Goal: Task Accomplishment & Management: Manage account settings

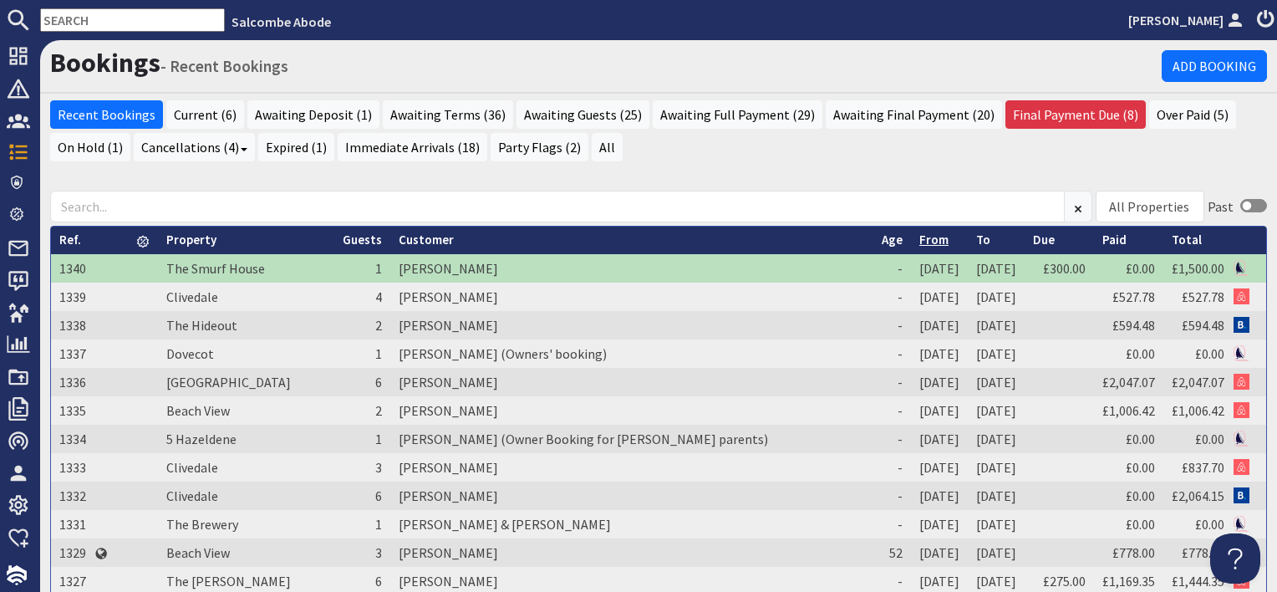
click at [919, 243] on link "From" at bounding box center [933, 239] width 29 height 16
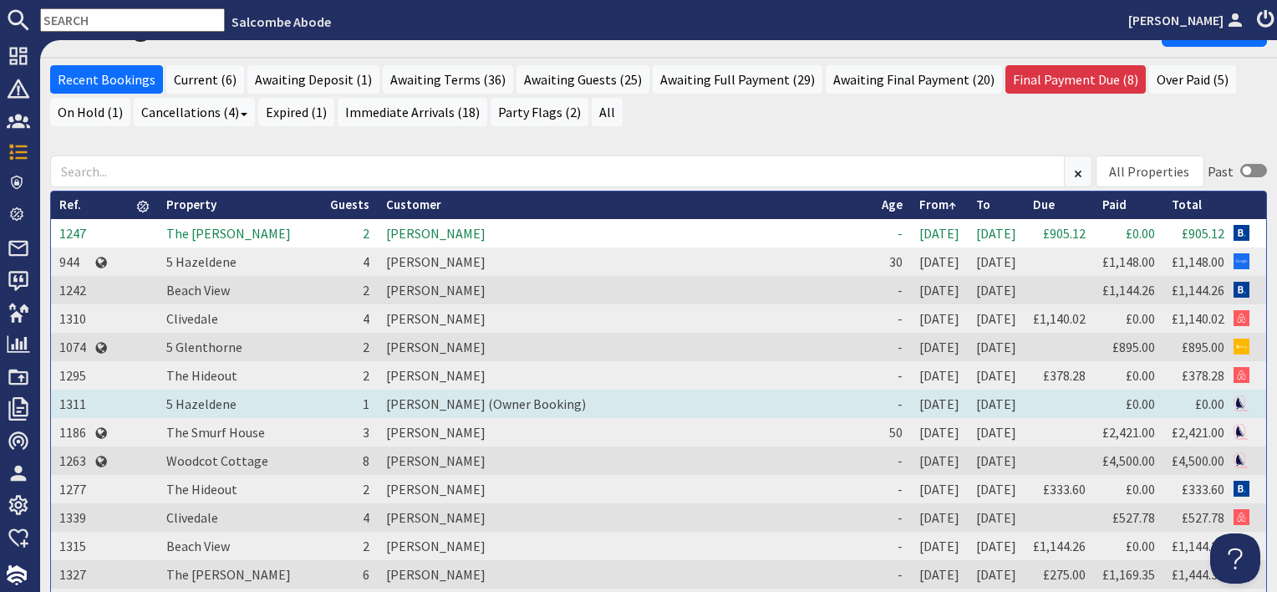
scroll to position [84, 0]
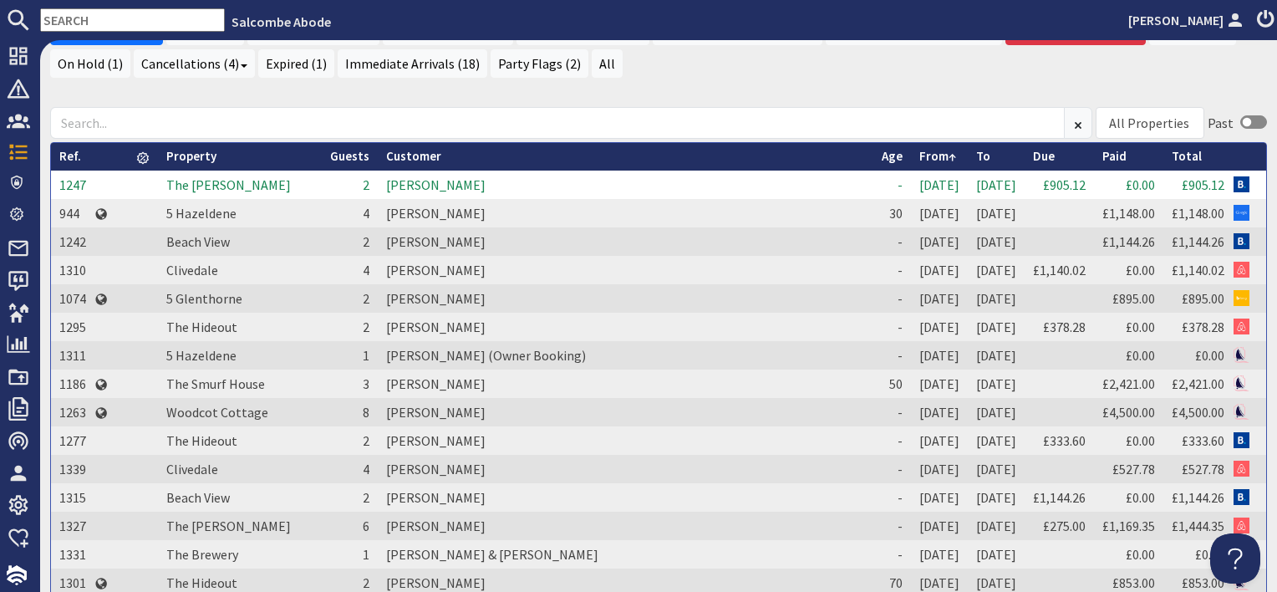
click at [409, 180] on td "[PERSON_NAME]" at bounding box center [626, 184] width 496 height 28
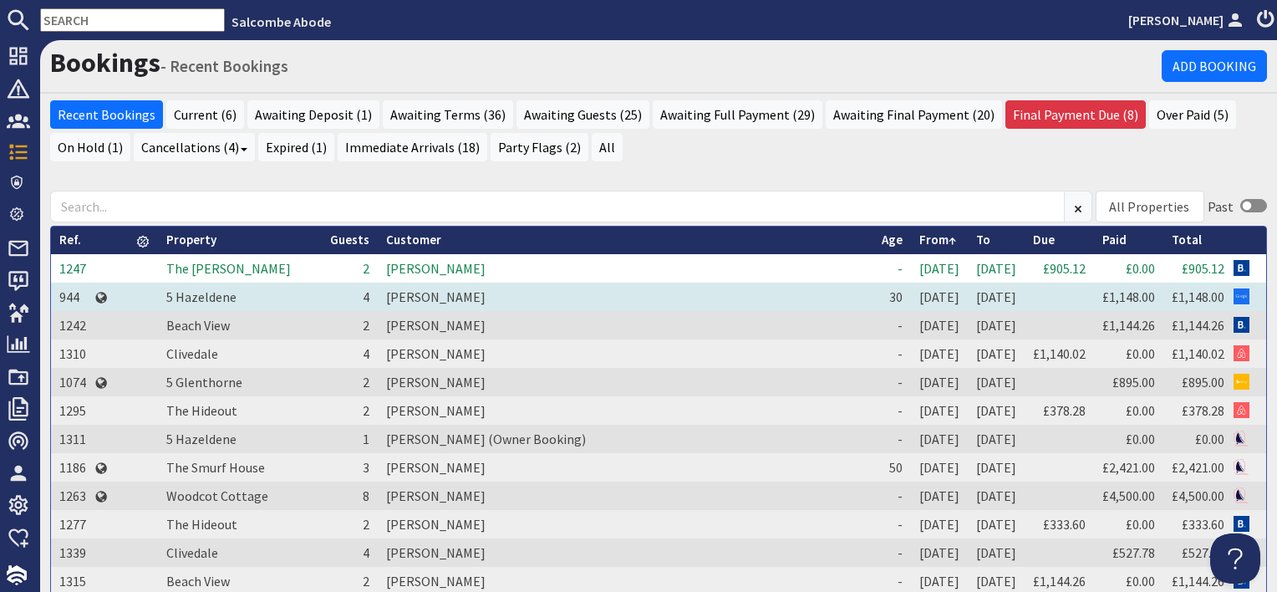
click at [401, 301] on td "[PERSON_NAME]" at bounding box center [626, 296] width 496 height 28
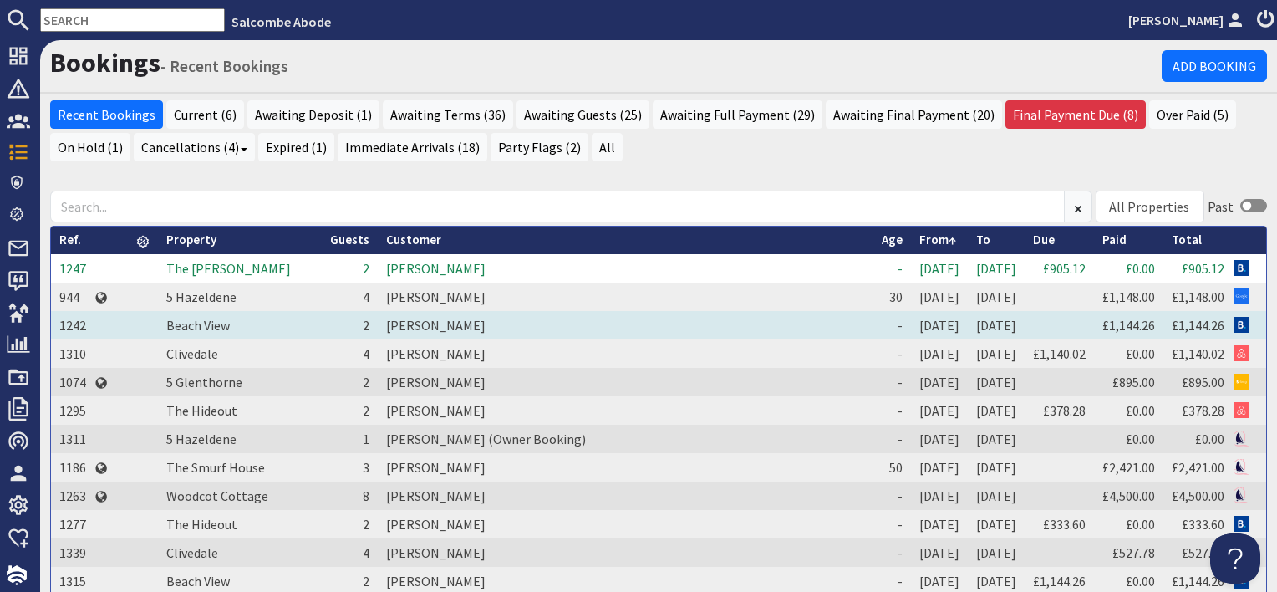
click at [403, 321] on td "[PERSON_NAME]" at bounding box center [626, 325] width 496 height 28
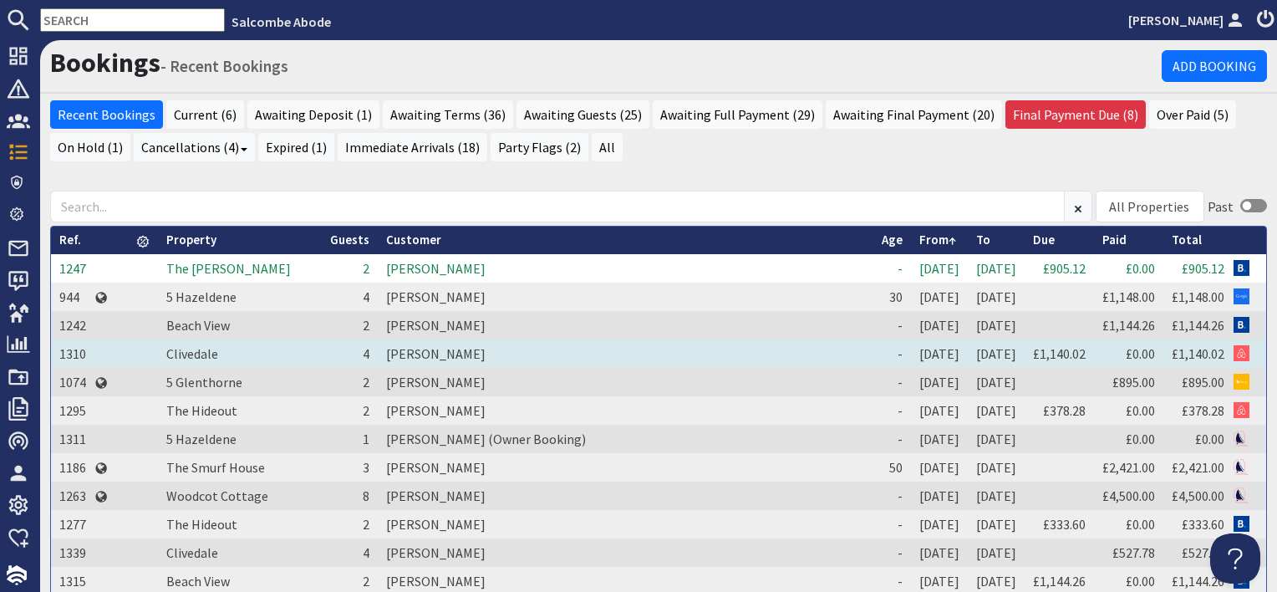
click at [384, 347] on td "[PERSON_NAME]" at bounding box center [626, 353] width 496 height 28
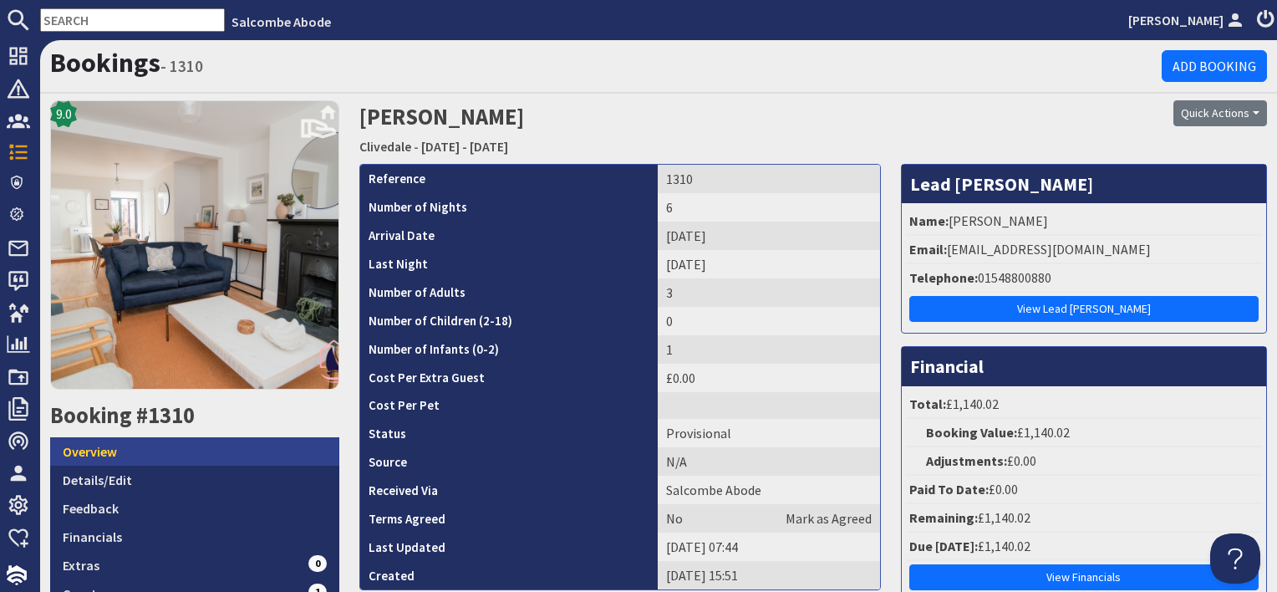
click at [147, 454] on link "Overview" at bounding box center [194, 451] width 289 height 28
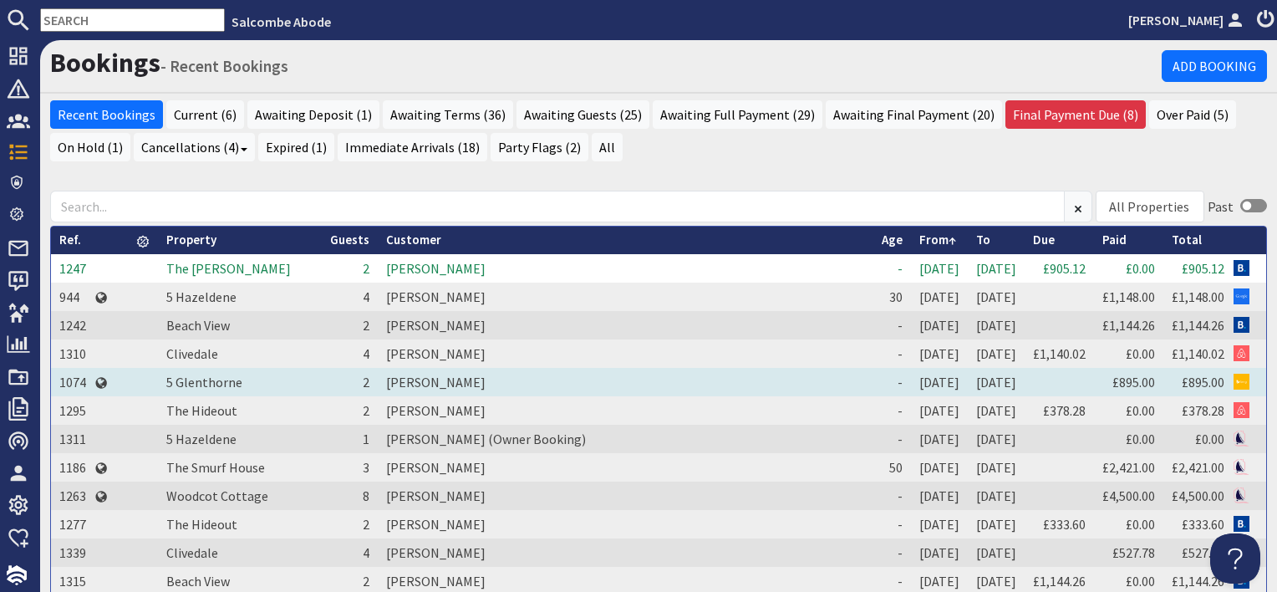
click at [422, 382] on td "[PERSON_NAME]" at bounding box center [626, 382] width 496 height 28
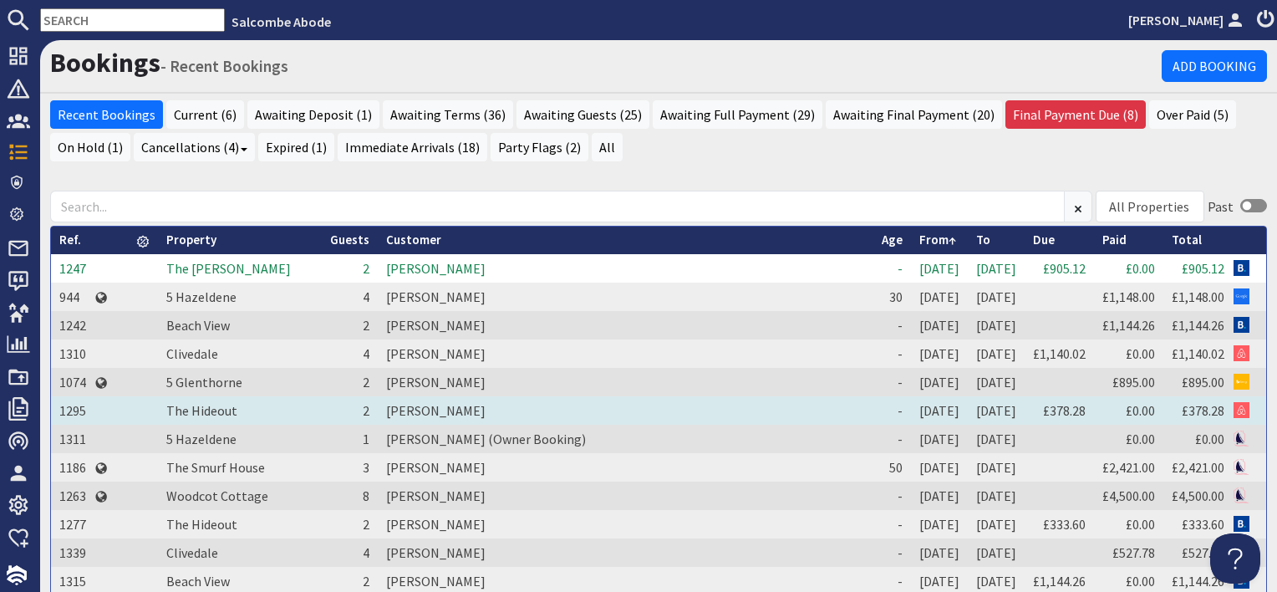
click at [393, 405] on td "[PERSON_NAME]" at bounding box center [626, 410] width 496 height 28
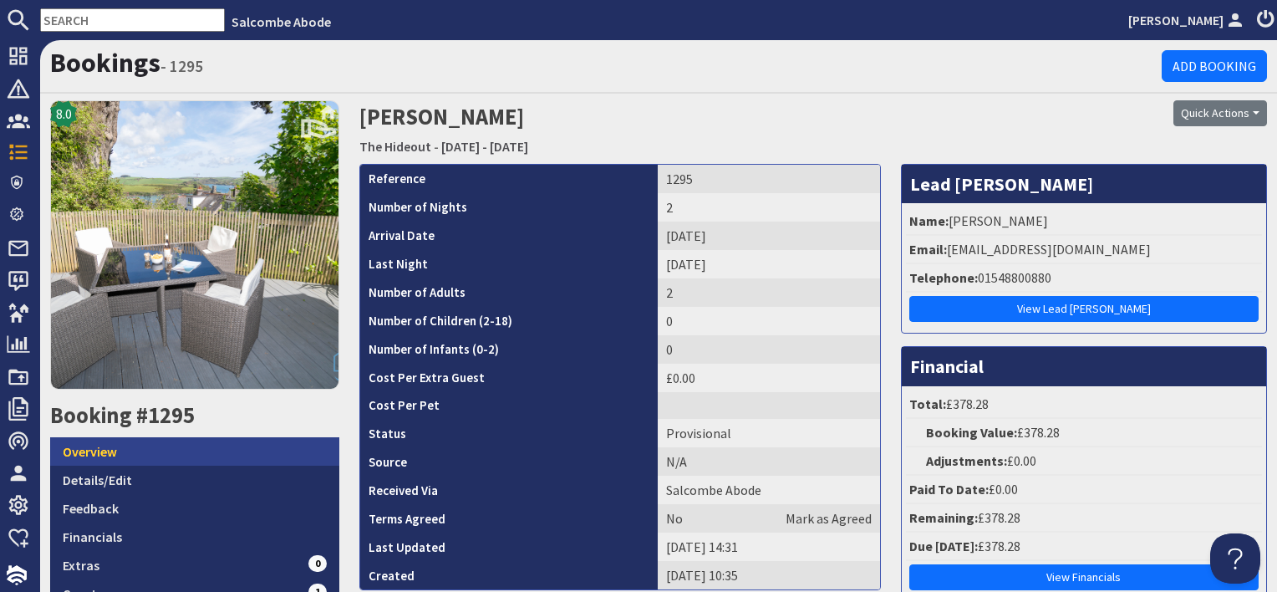
click at [210, 454] on link "Overview" at bounding box center [194, 451] width 289 height 28
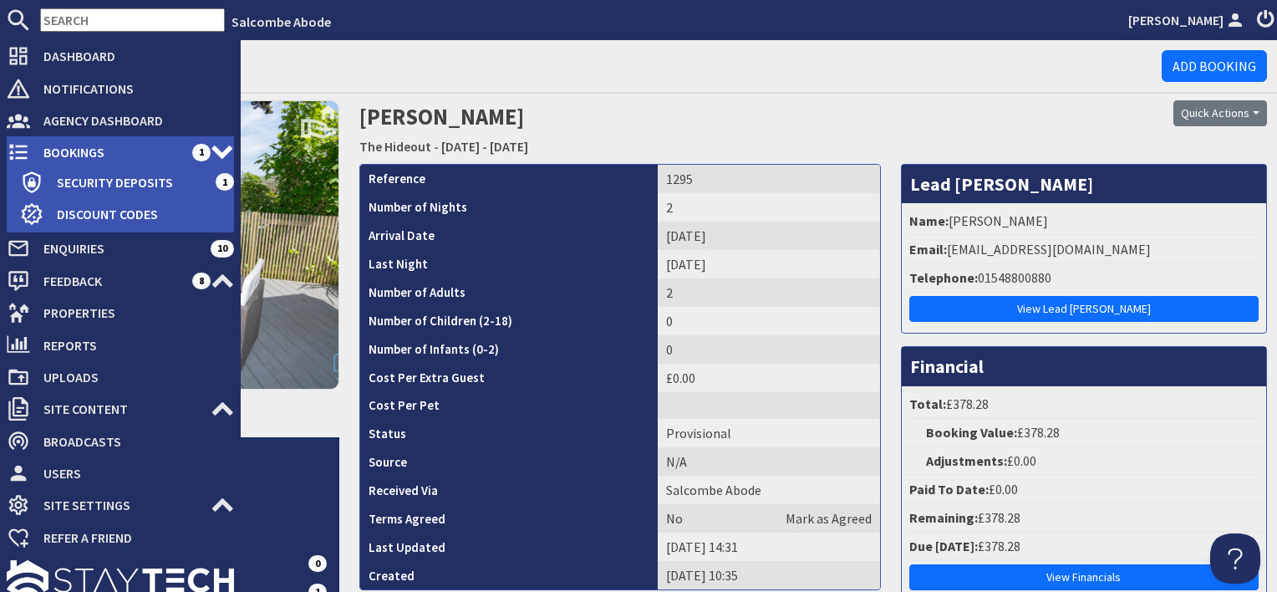
click at [61, 145] on span "Bookings" at bounding box center [111, 152] width 162 height 27
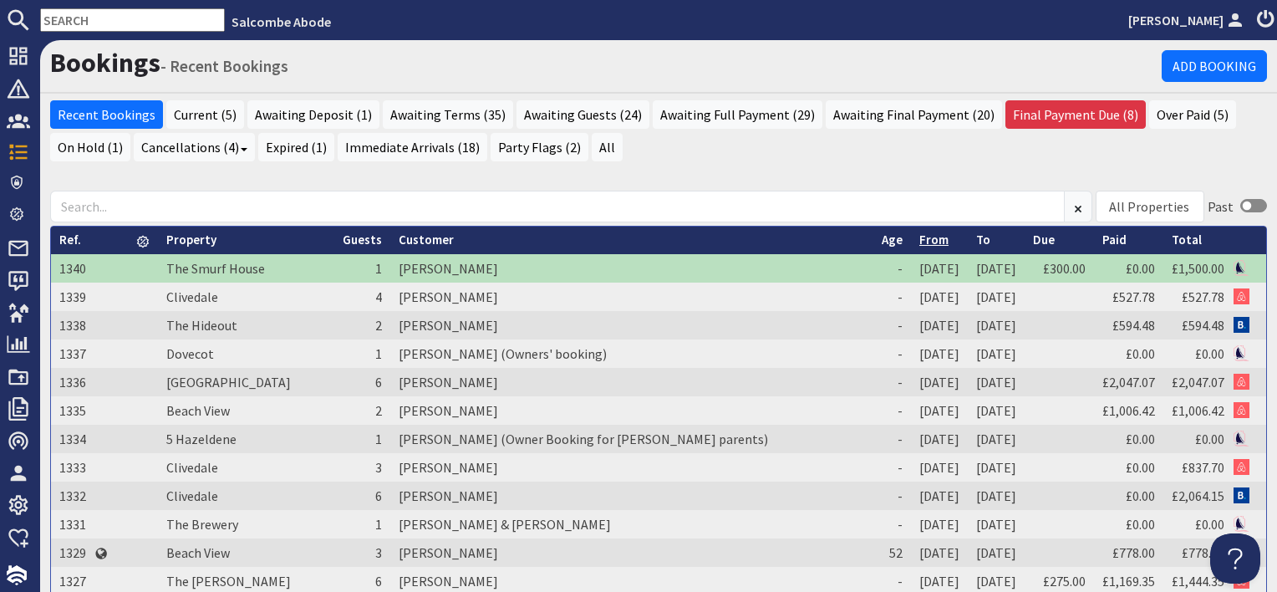
click at [919, 237] on link "From" at bounding box center [933, 239] width 29 height 16
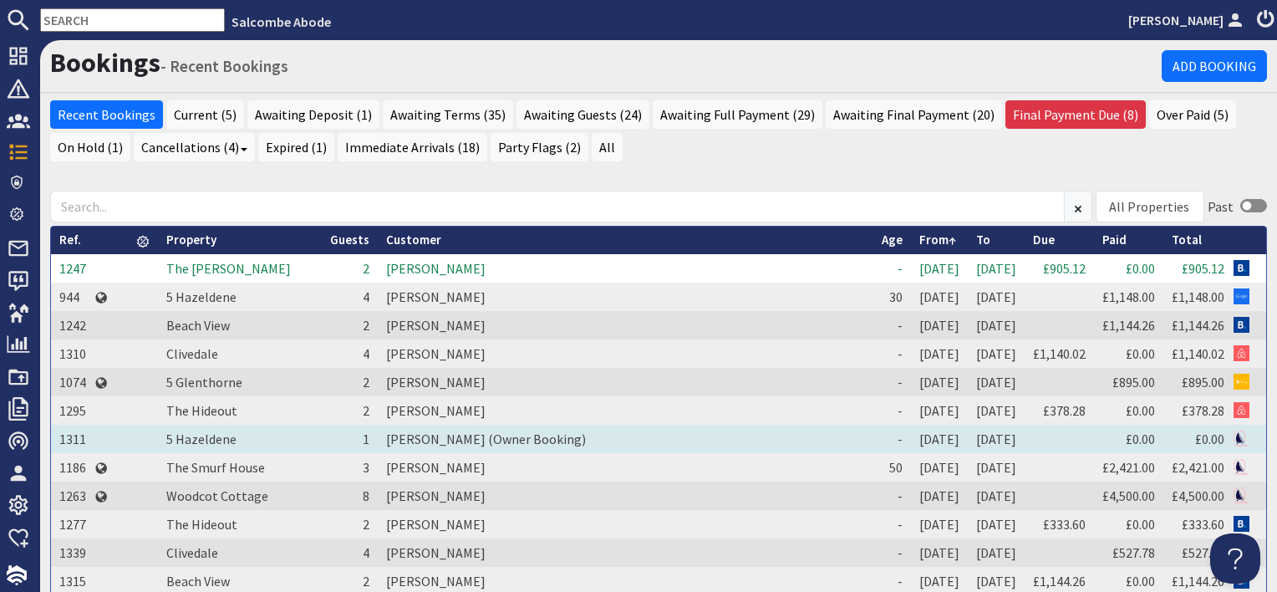
click at [424, 437] on td "[PERSON_NAME] (Owner Booking)" at bounding box center [626, 438] width 496 height 28
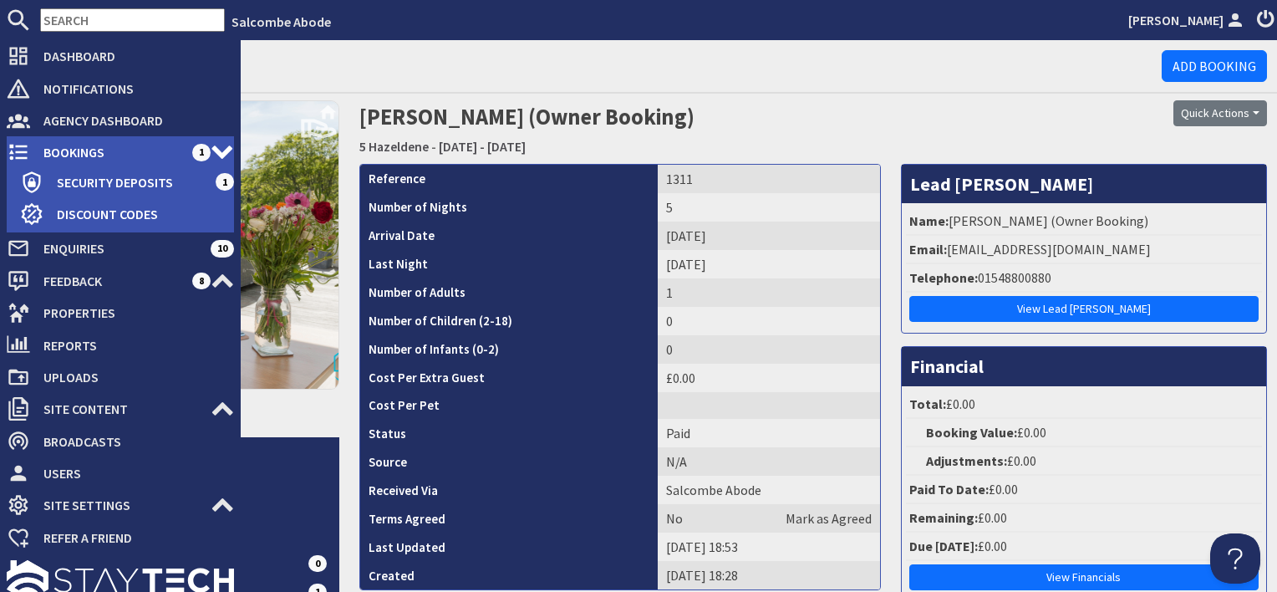
click at [37, 152] on span "Bookings" at bounding box center [111, 152] width 162 height 27
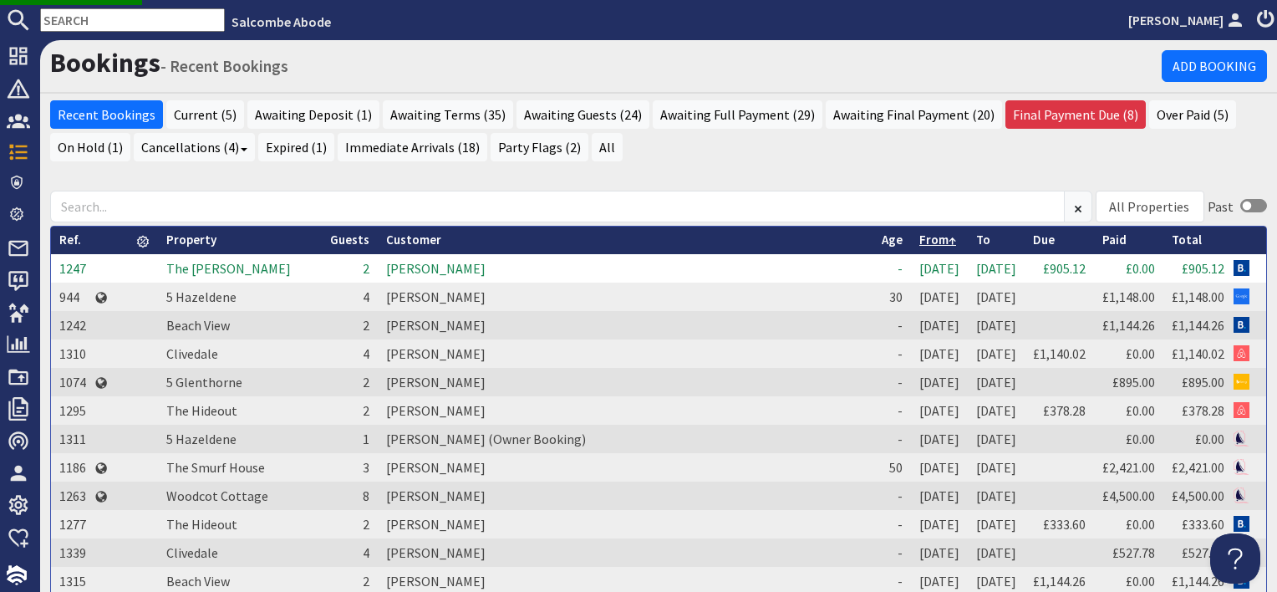
click at [919, 241] on link "From" at bounding box center [937, 239] width 37 height 16
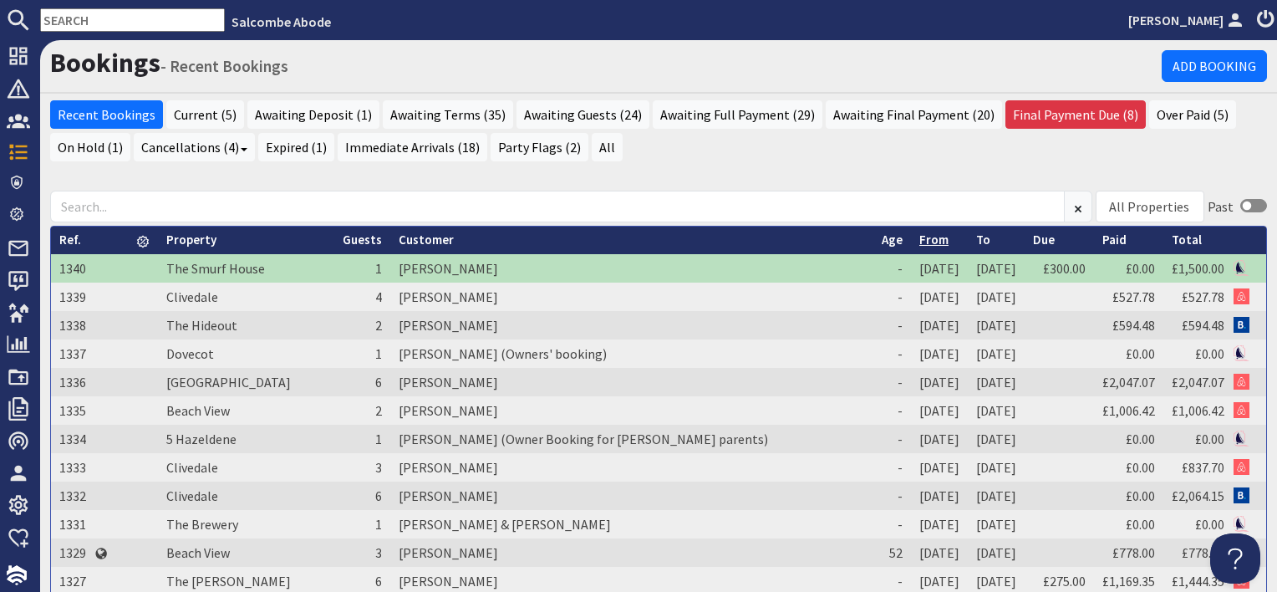
click at [919, 241] on link "From" at bounding box center [933, 239] width 29 height 16
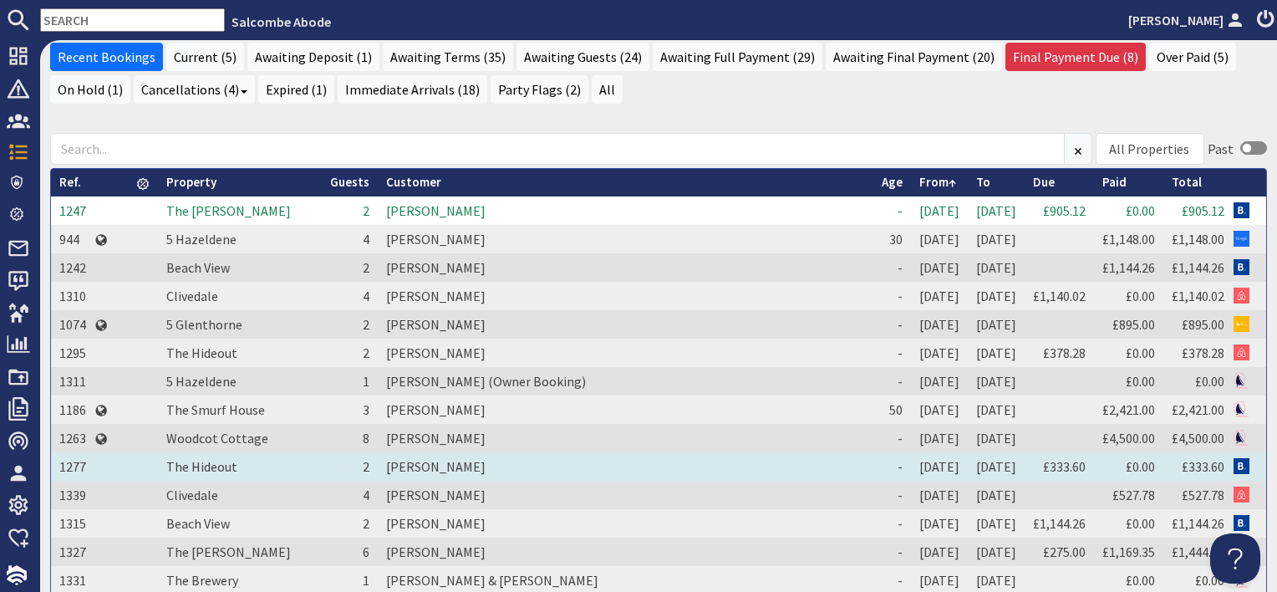
scroll to position [167, 0]
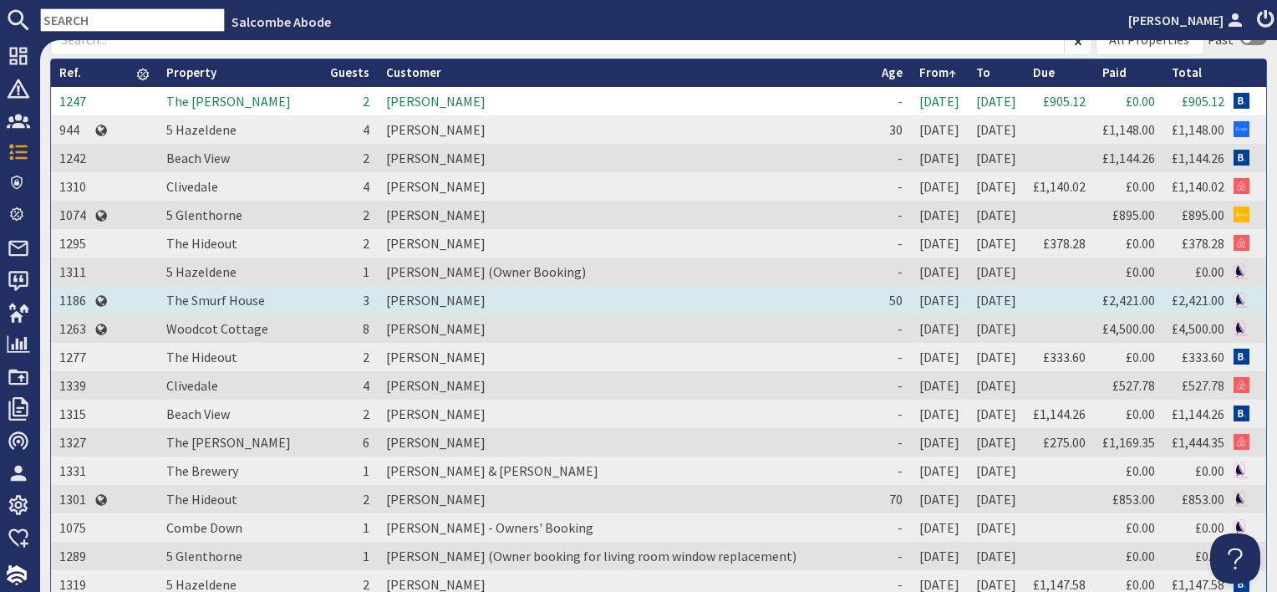
click at [394, 300] on td "[PERSON_NAME]" at bounding box center [626, 300] width 496 height 28
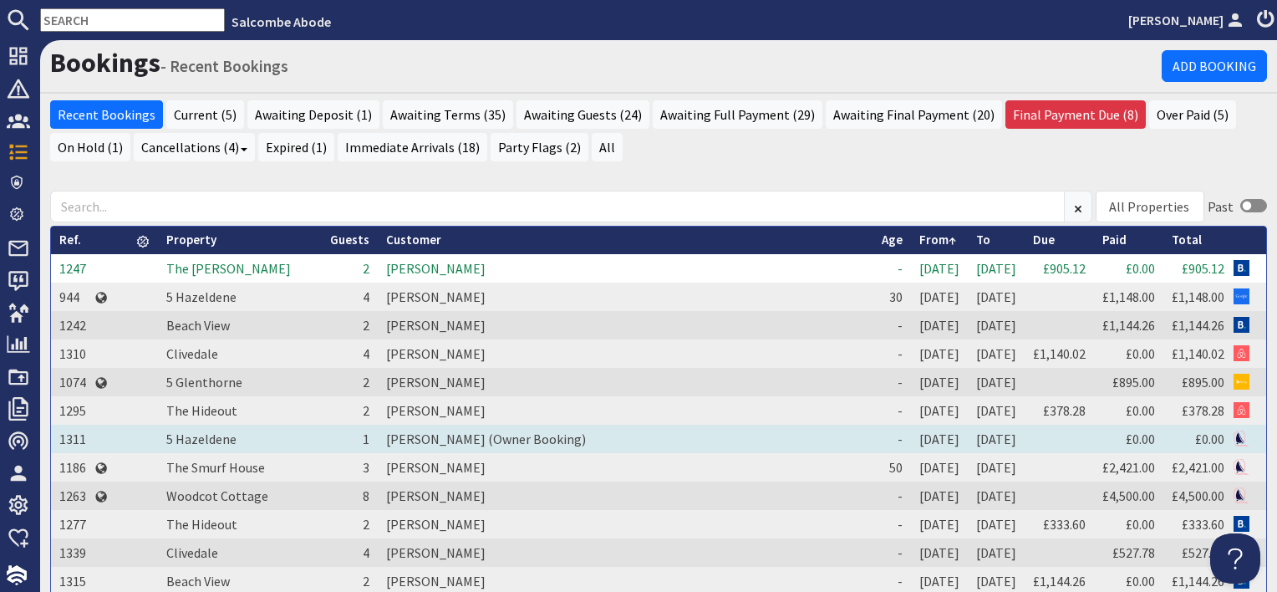
scroll to position [84, 0]
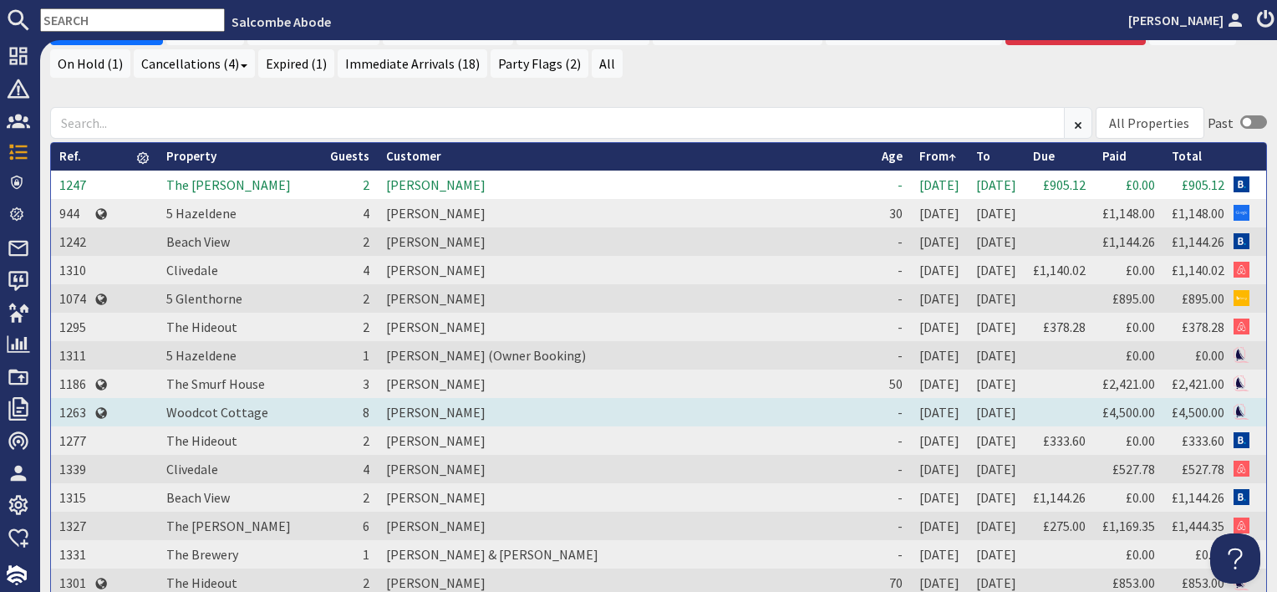
click at [384, 411] on td "[PERSON_NAME]" at bounding box center [626, 412] width 496 height 28
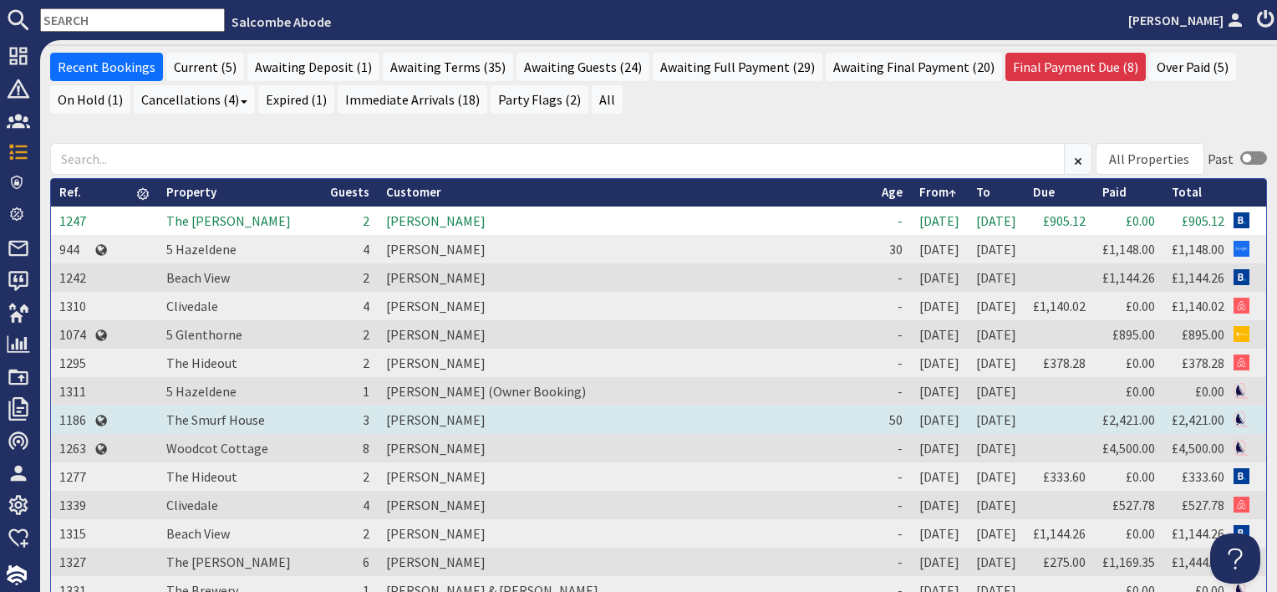
scroll to position [84, 0]
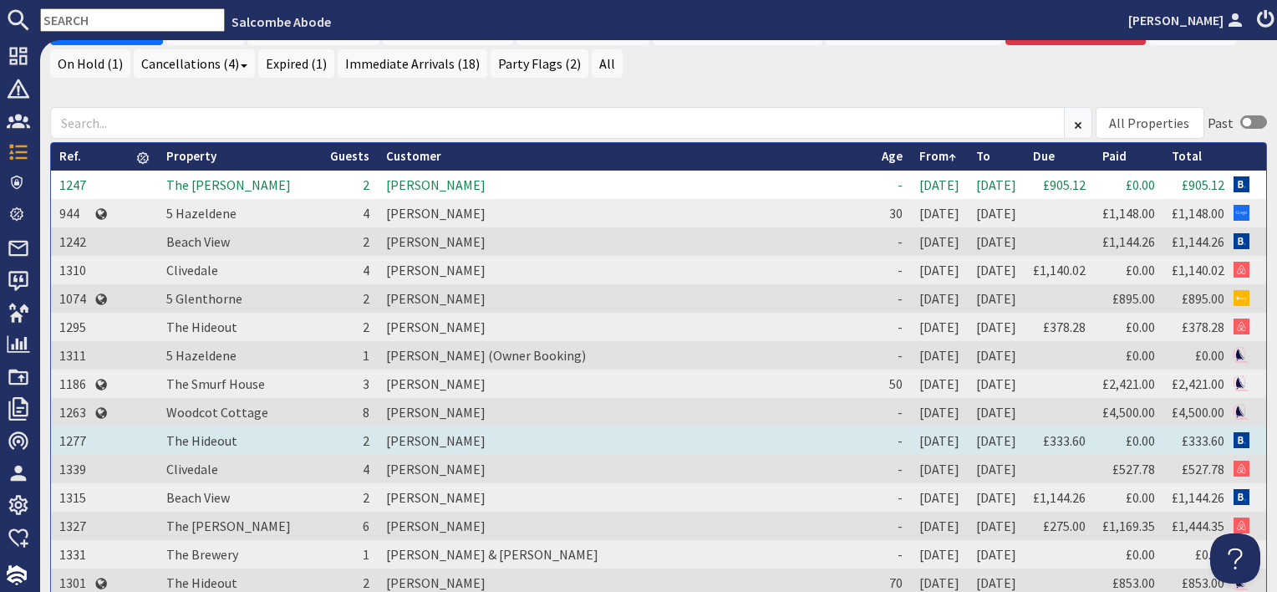
click at [393, 439] on td "[PERSON_NAME]" at bounding box center [626, 440] width 496 height 28
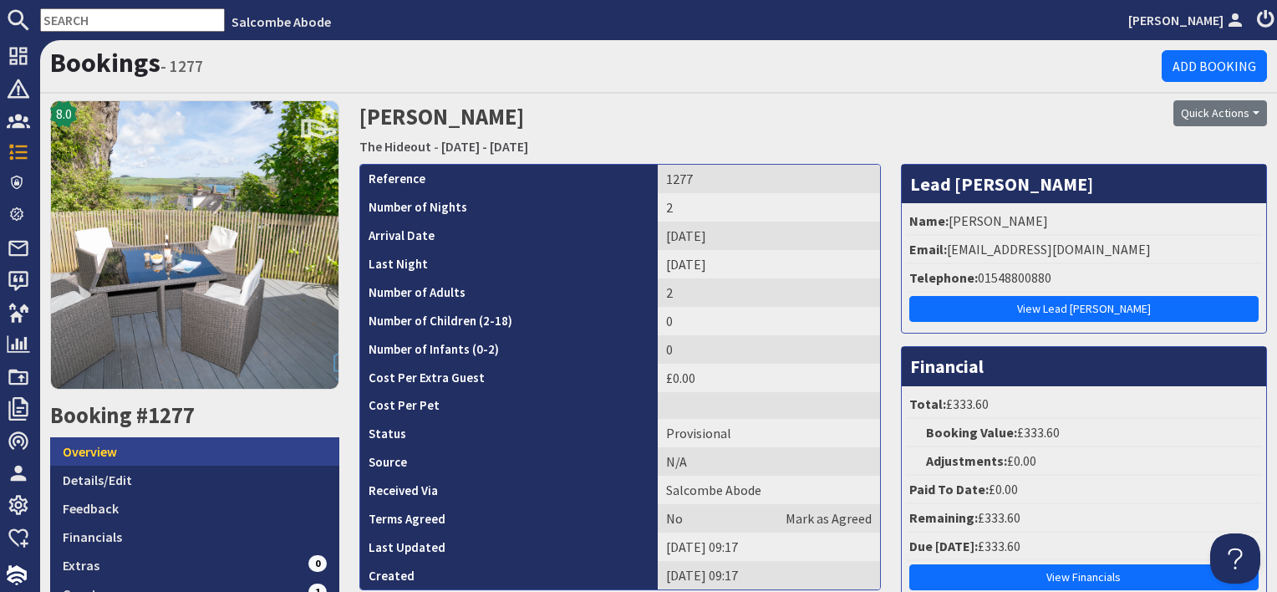
click at [199, 445] on link "Overview" at bounding box center [194, 451] width 289 height 28
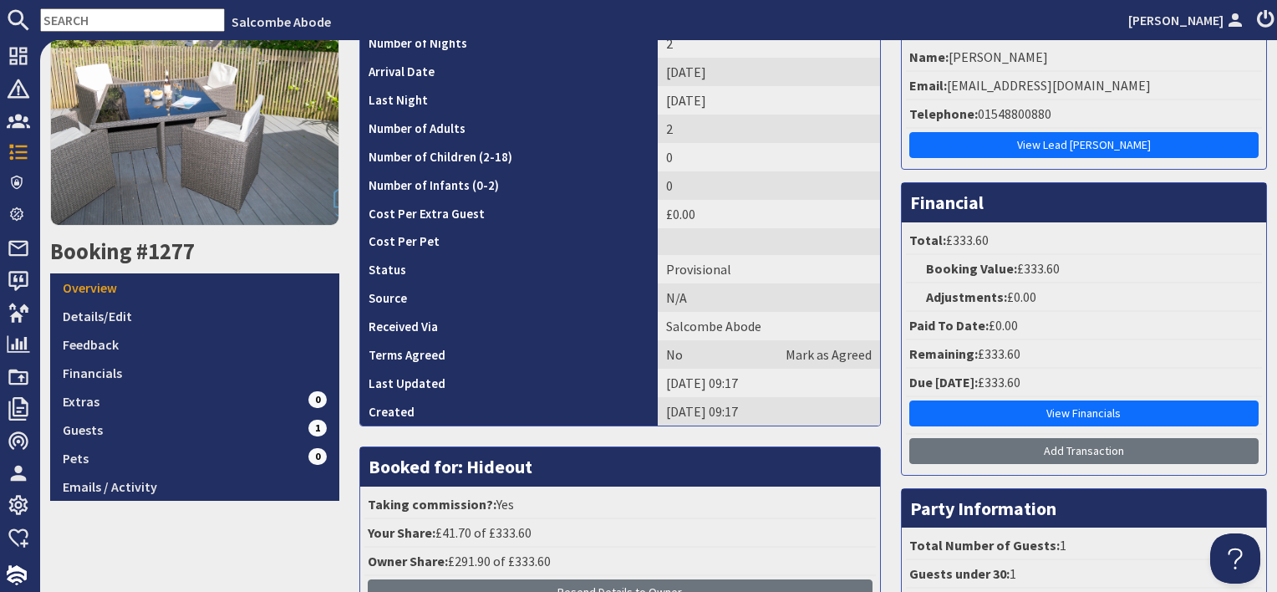
scroll to position [167, 0]
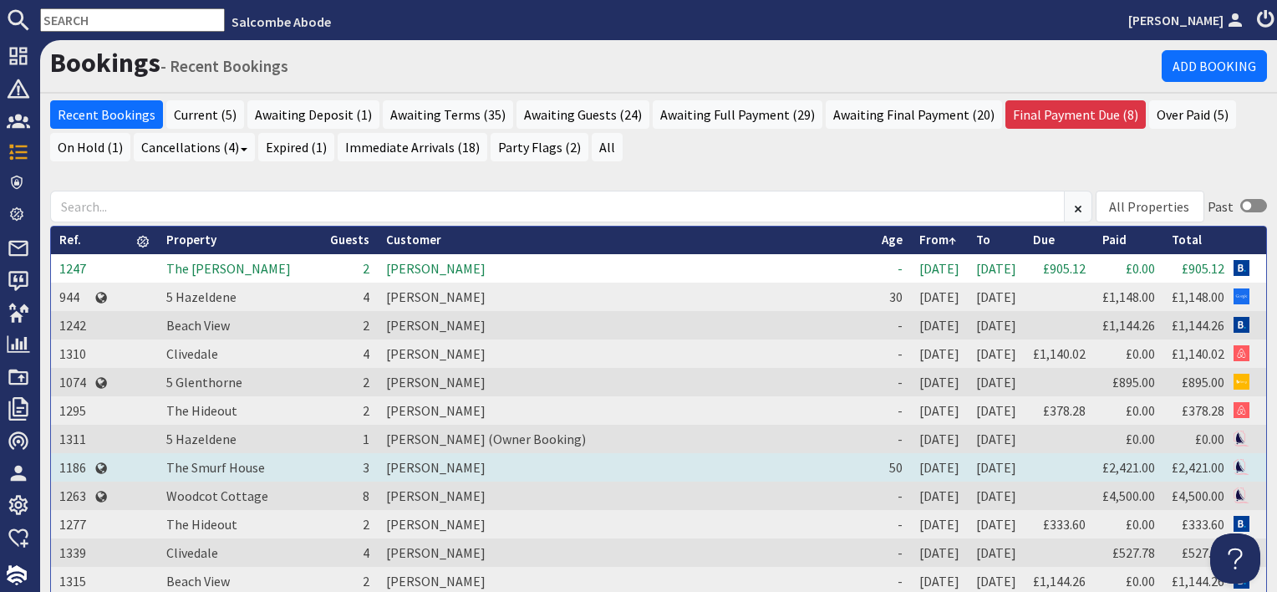
scroll to position [84, 0]
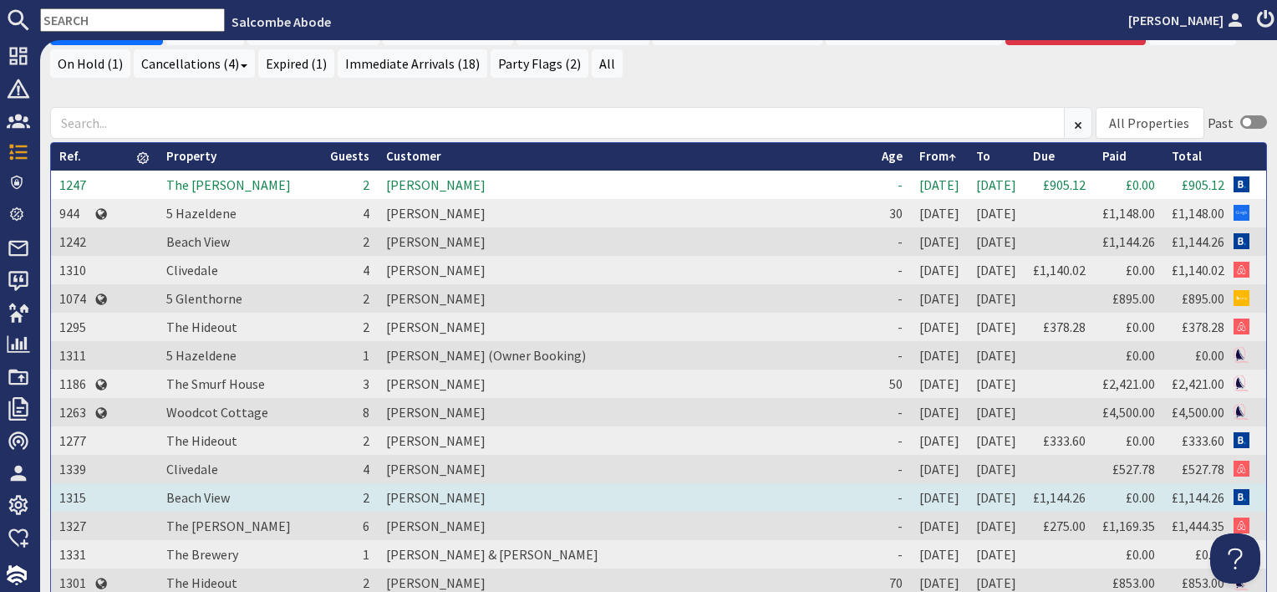
click at [387, 497] on td "[PERSON_NAME]" at bounding box center [626, 497] width 496 height 28
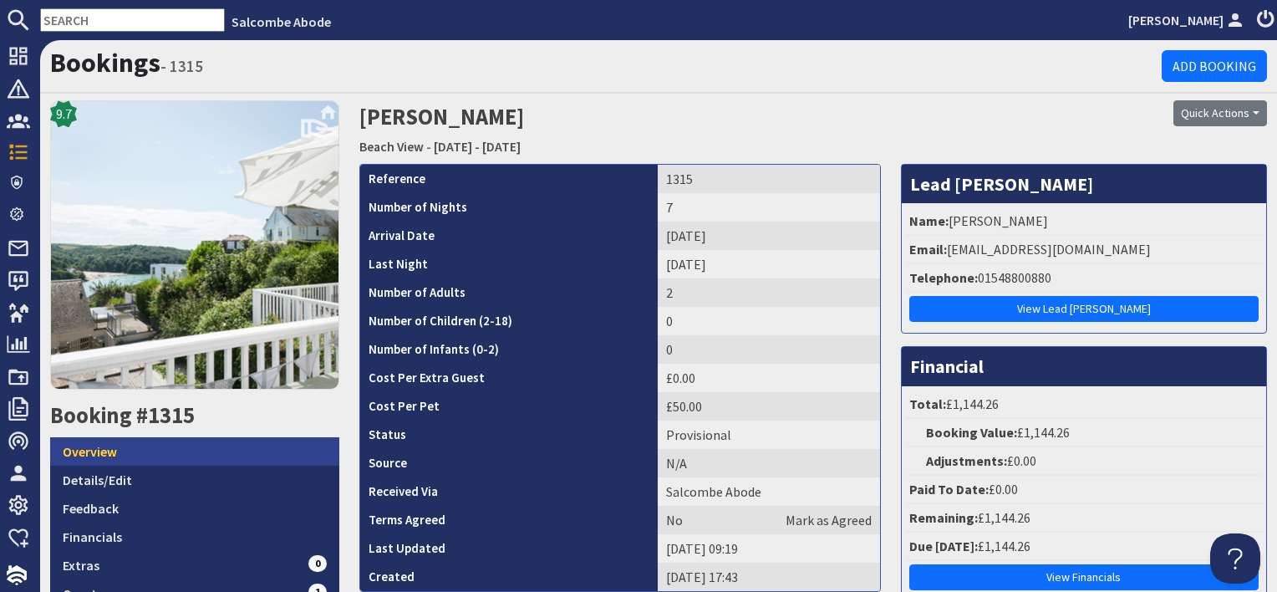
click at [175, 445] on link "Overview" at bounding box center [194, 451] width 289 height 28
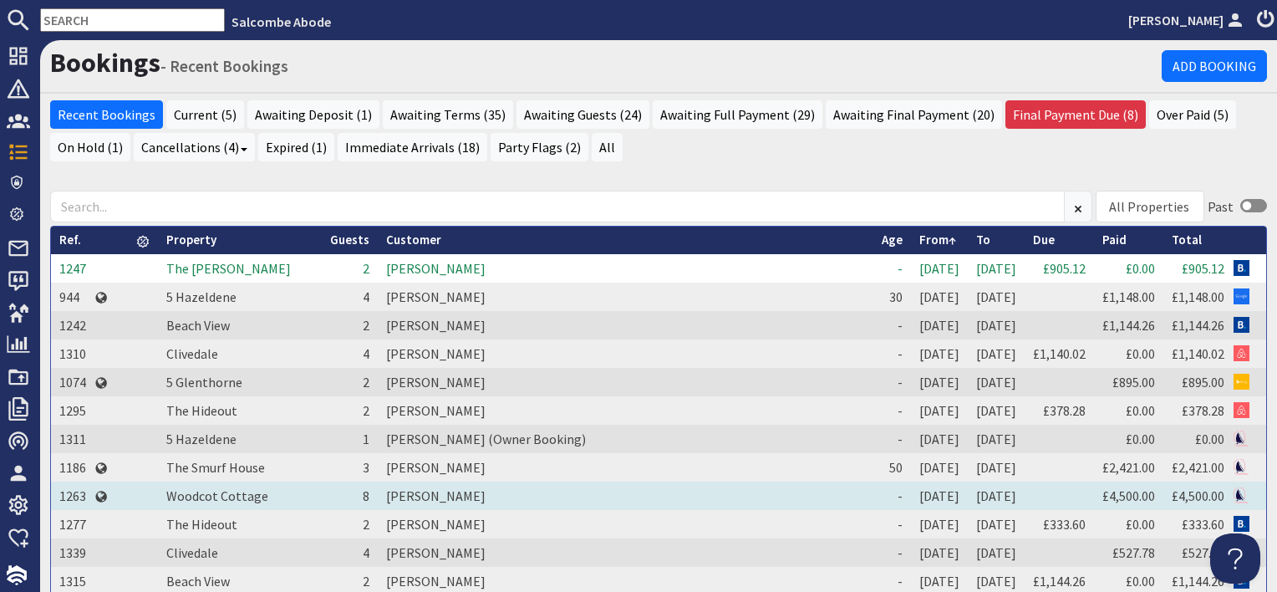
scroll to position [84, 0]
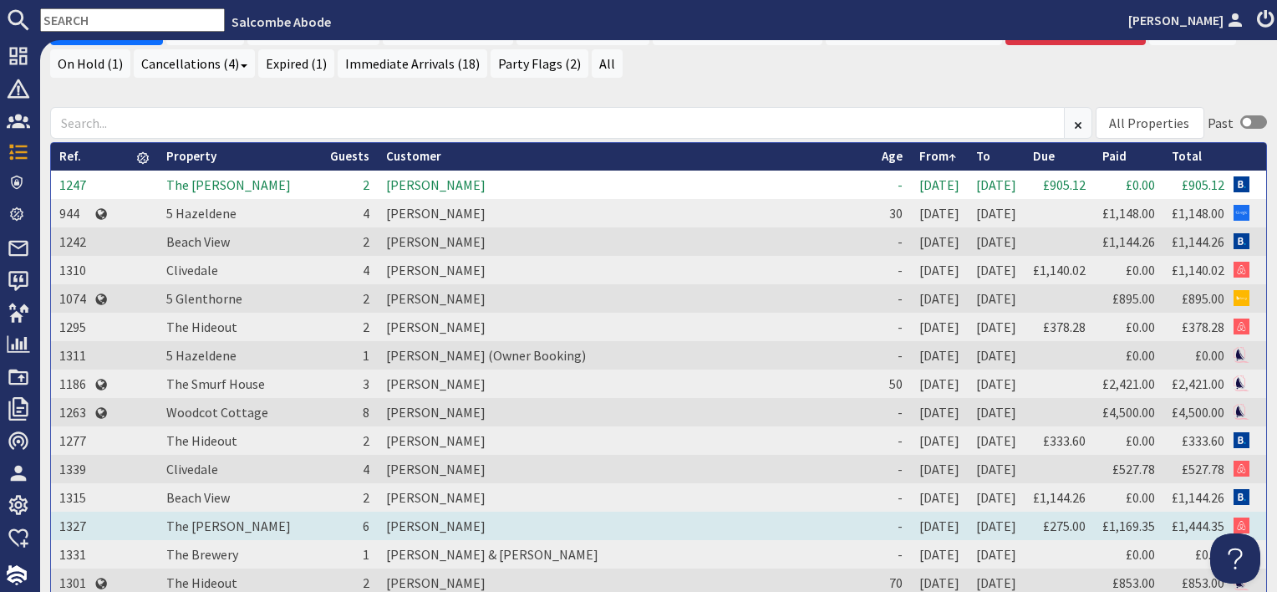
click at [414, 528] on td "[PERSON_NAME]" at bounding box center [626, 525] width 496 height 28
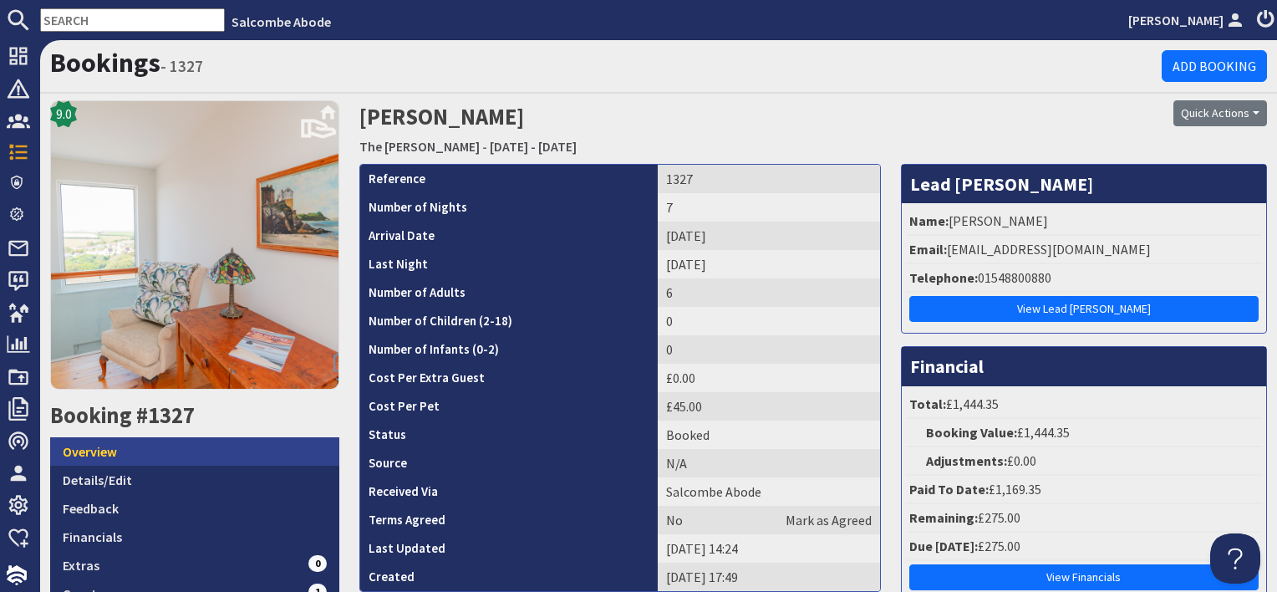
click at [219, 455] on link "Overview" at bounding box center [194, 451] width 289 height 28
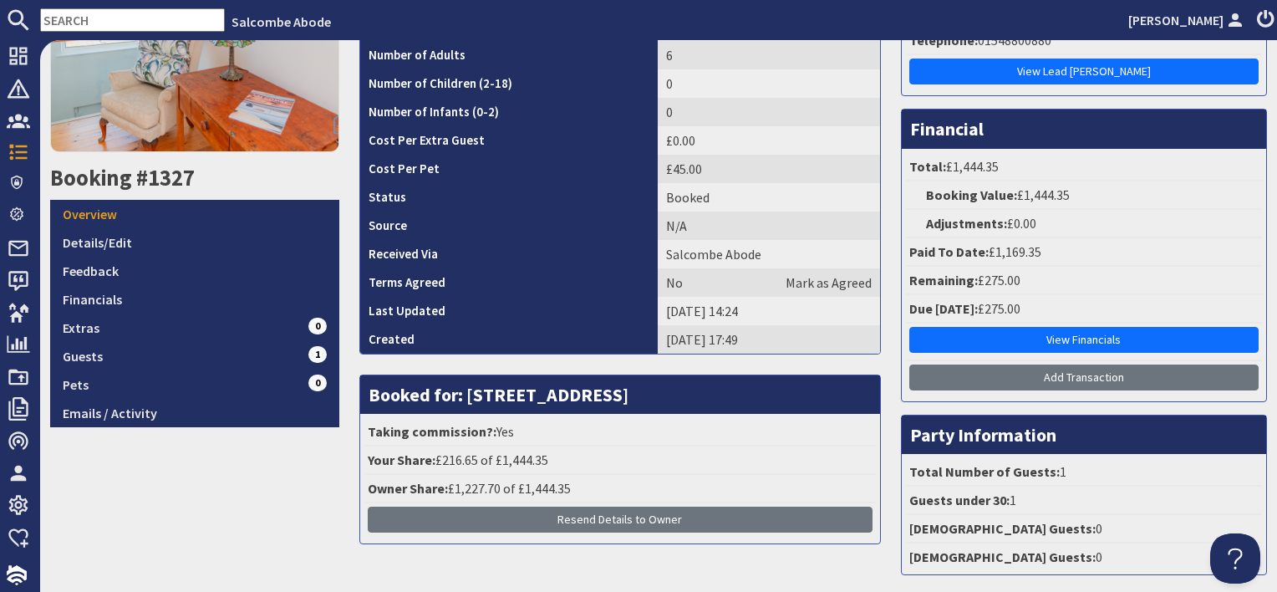
scroll to position [251, 0]
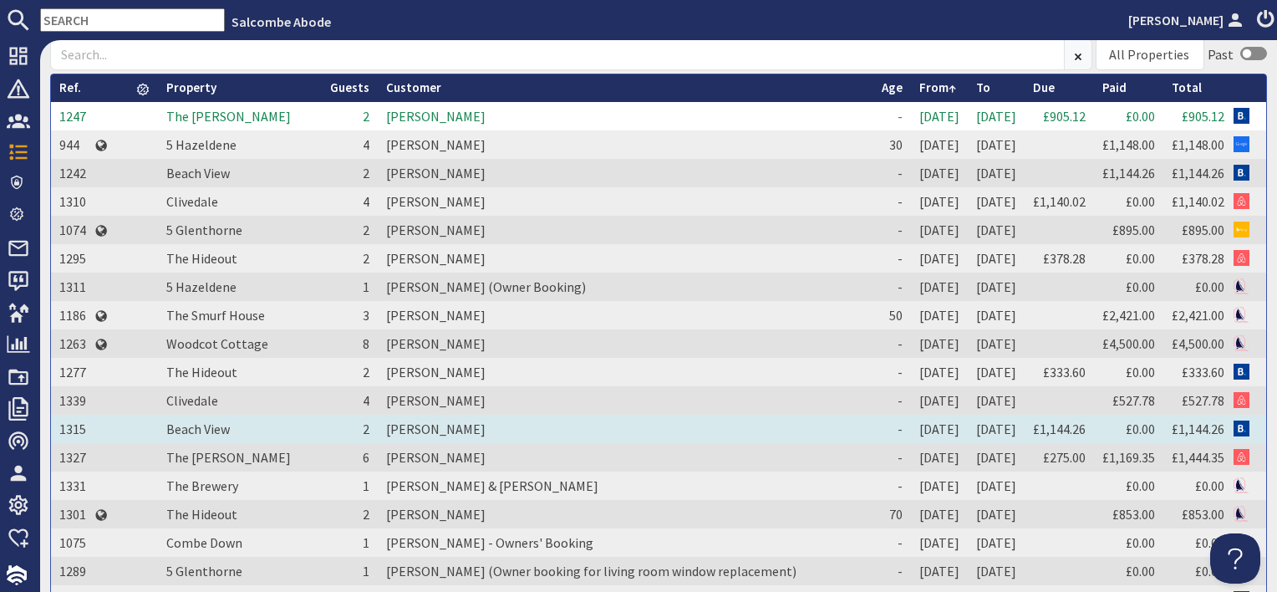
scroll to position [167, 0]
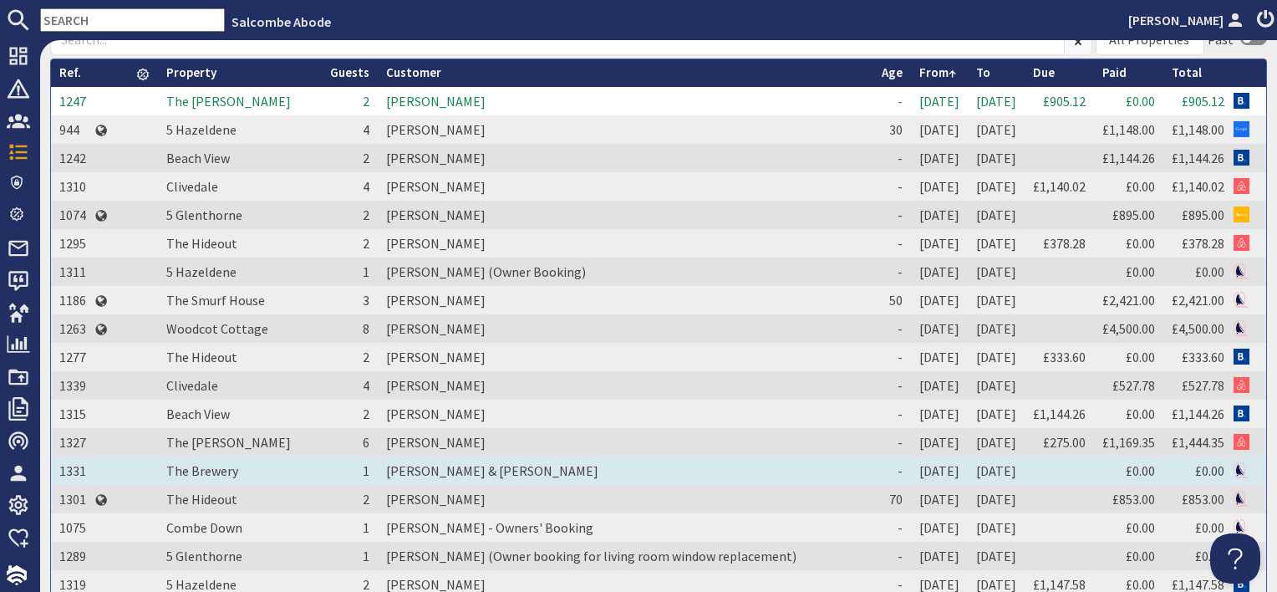
click at [383, 469] on td "[PERSON_NAME] & [PERSON_NAME]" at bounding box center [626, 470] width 496 height 28
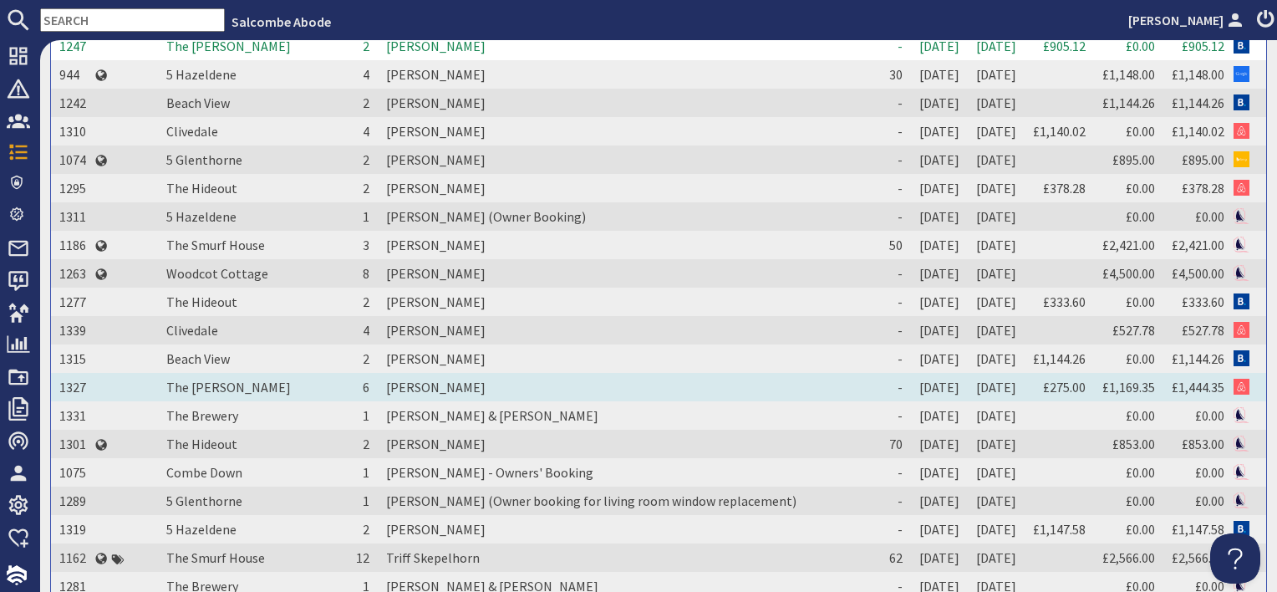
scroll to position [251, 0]
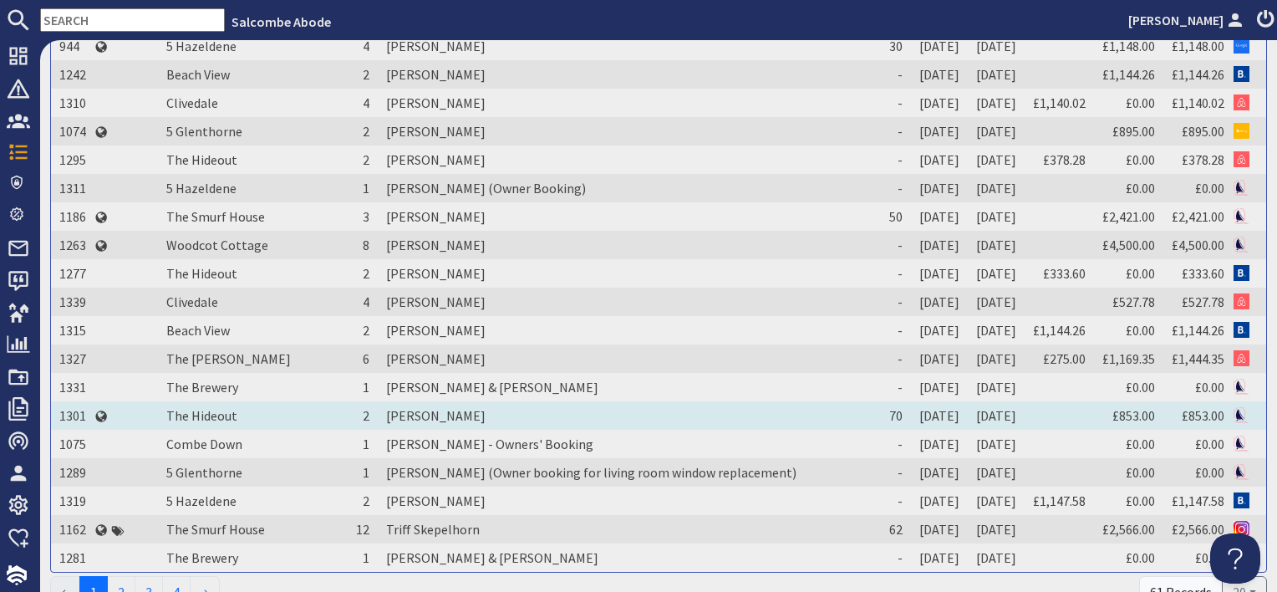
click at [396, 414] on td "[PERSON_NAME]" at bounding box center [626, 415] width 496 height 28
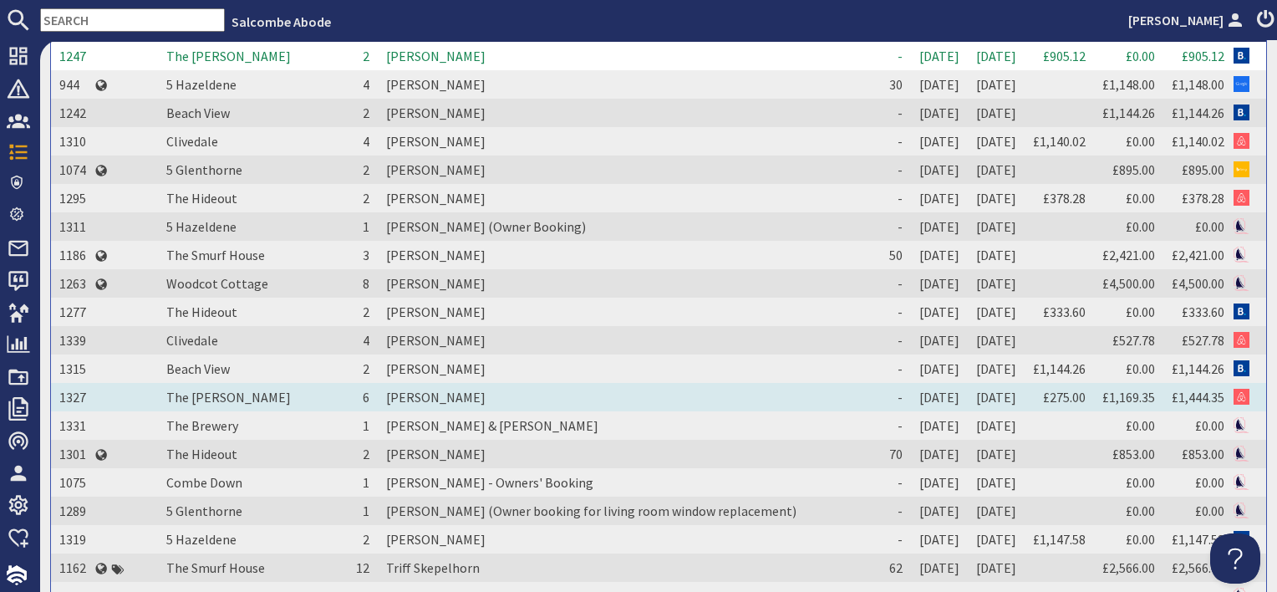
scroll to position [251, 0]
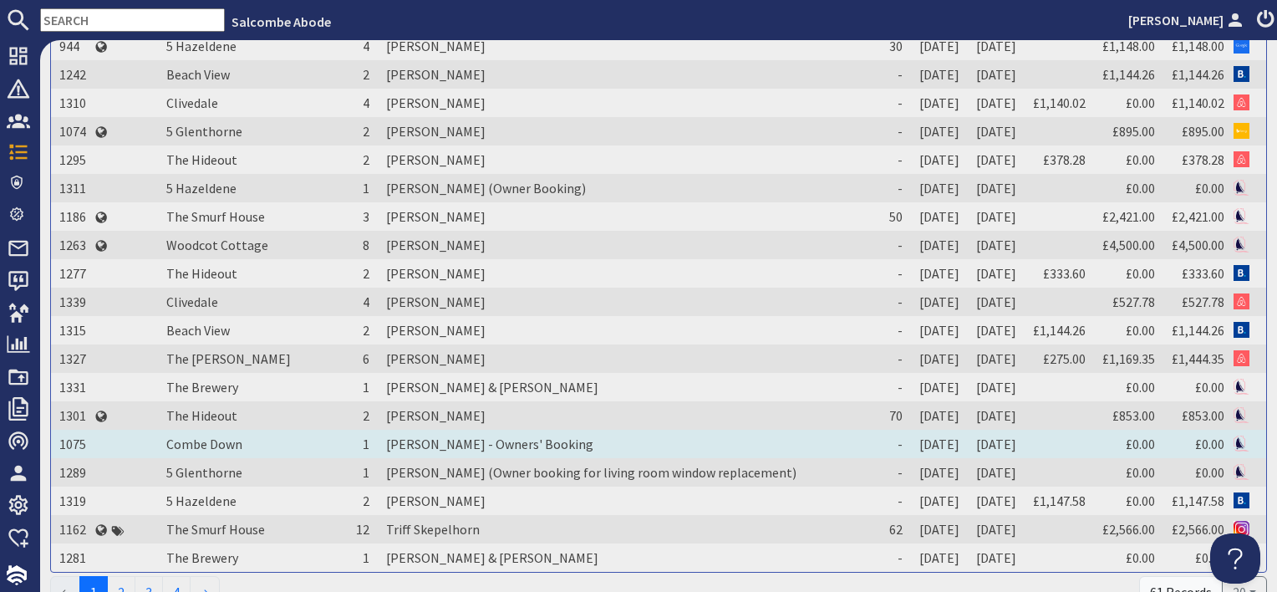
click at [455, 443] on td "[PERSON_NAME] - Owners' Booking" at bounding box center [626, 443] width 496 height 28
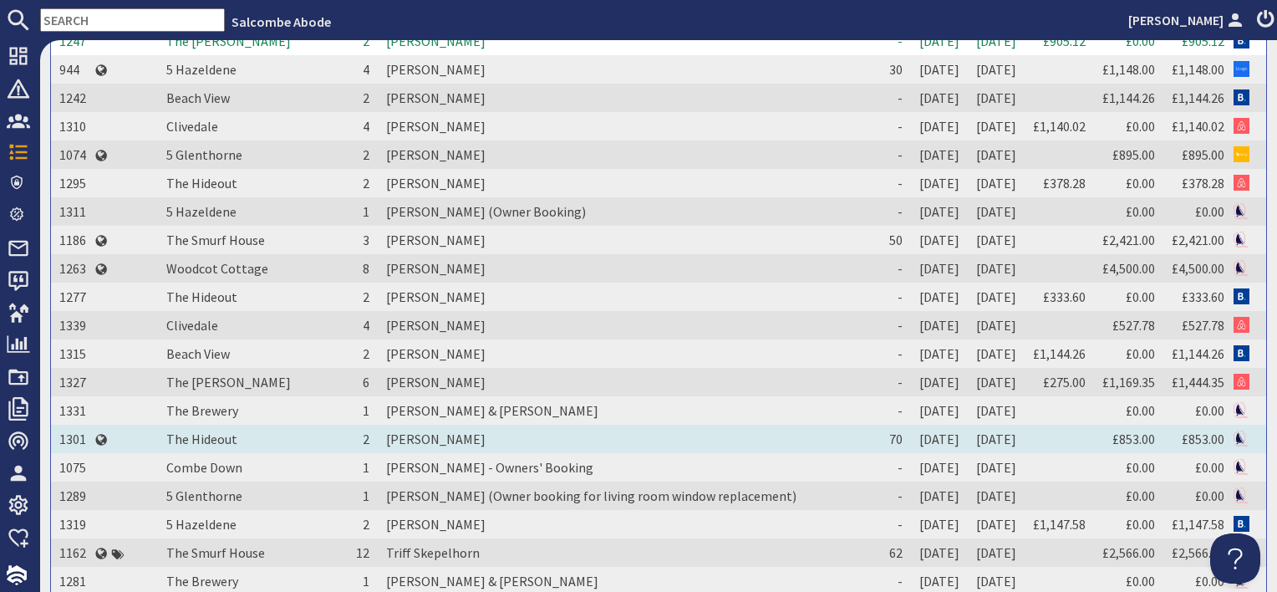
scroll to position [251, 0]
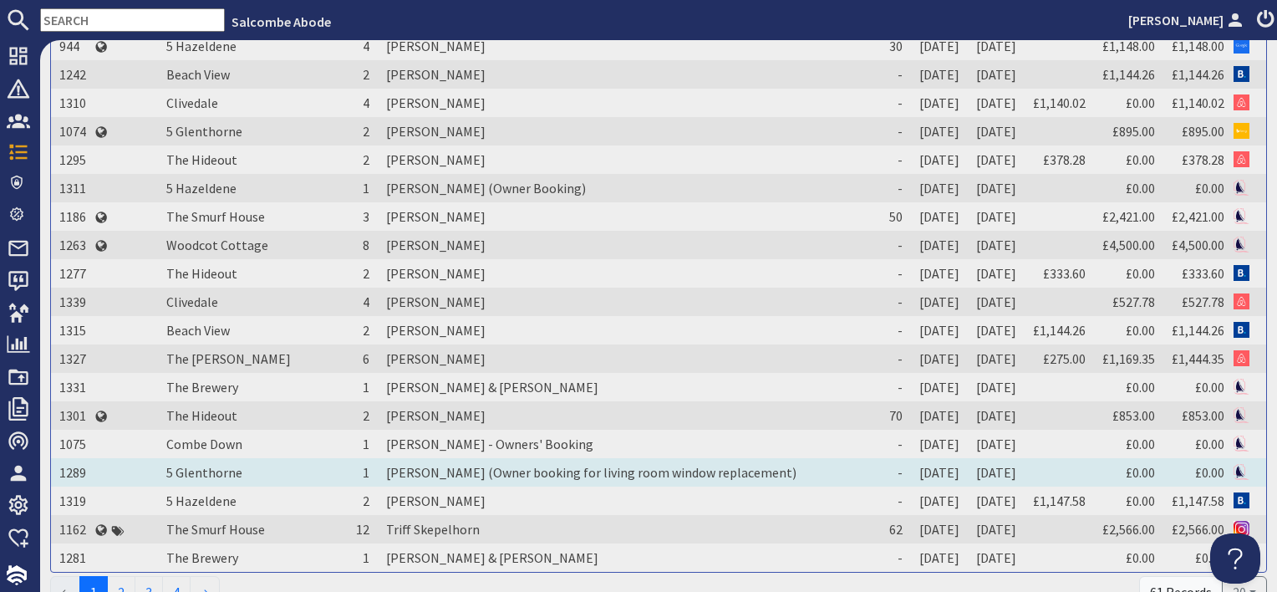
click at [431, 468] on td "[PERSON_NAME] (Owner booking for living room window replacement)" at bounding box center [626, 472] width 496 height 28
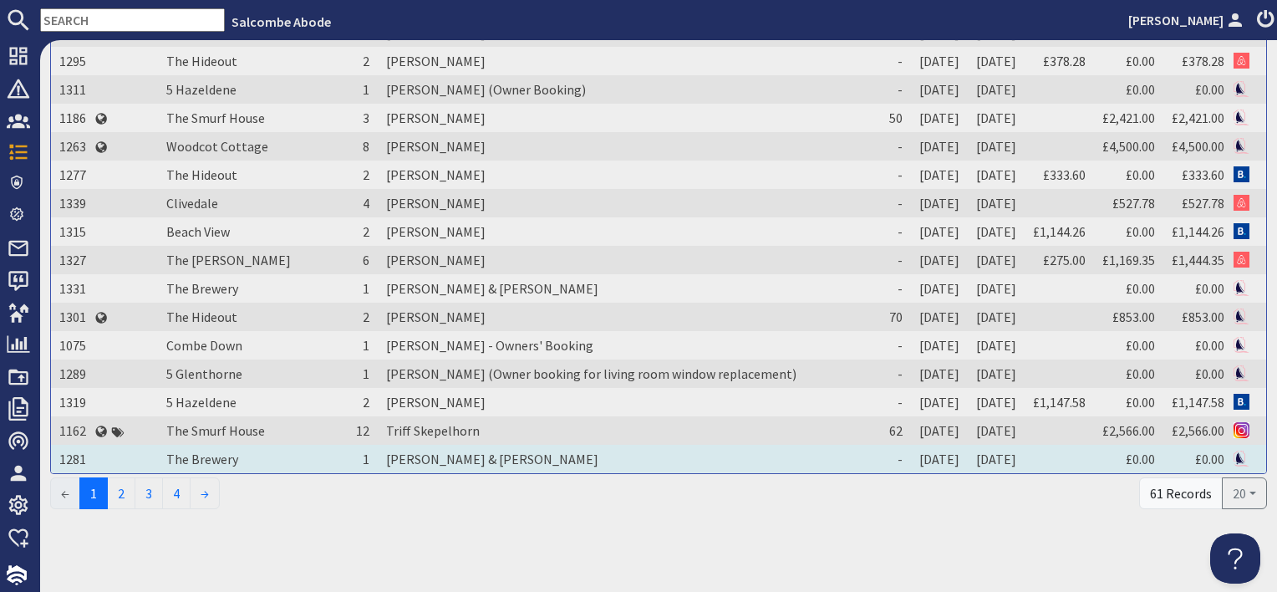
scroll to position [351, 0]
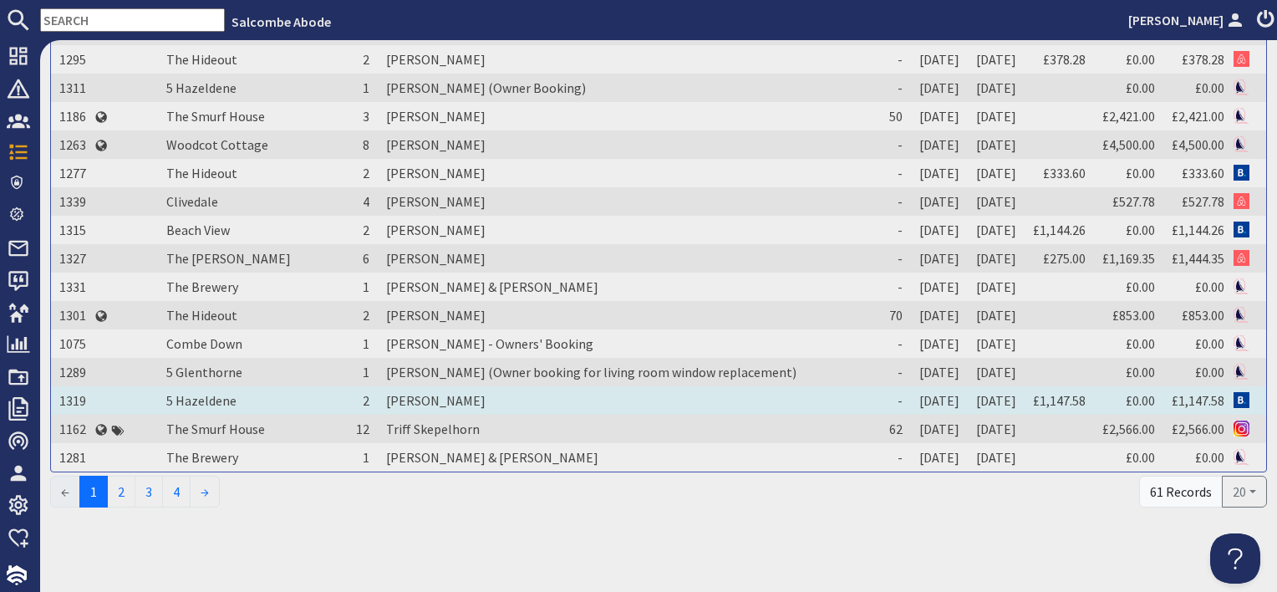
click at [404, 401] on td "[PERSON_NAME]" at bounding box center [626, 400] width 496 height 28
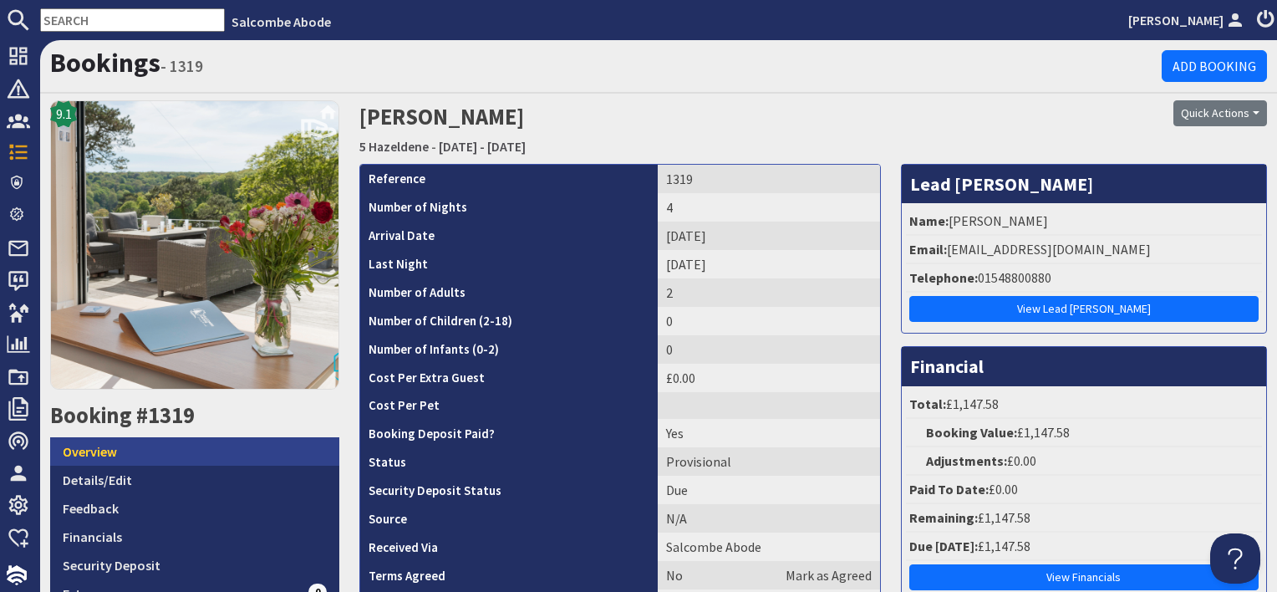
click at [305, 448] on link "Overview" at bounding box center [194, 451] width 289 height 28
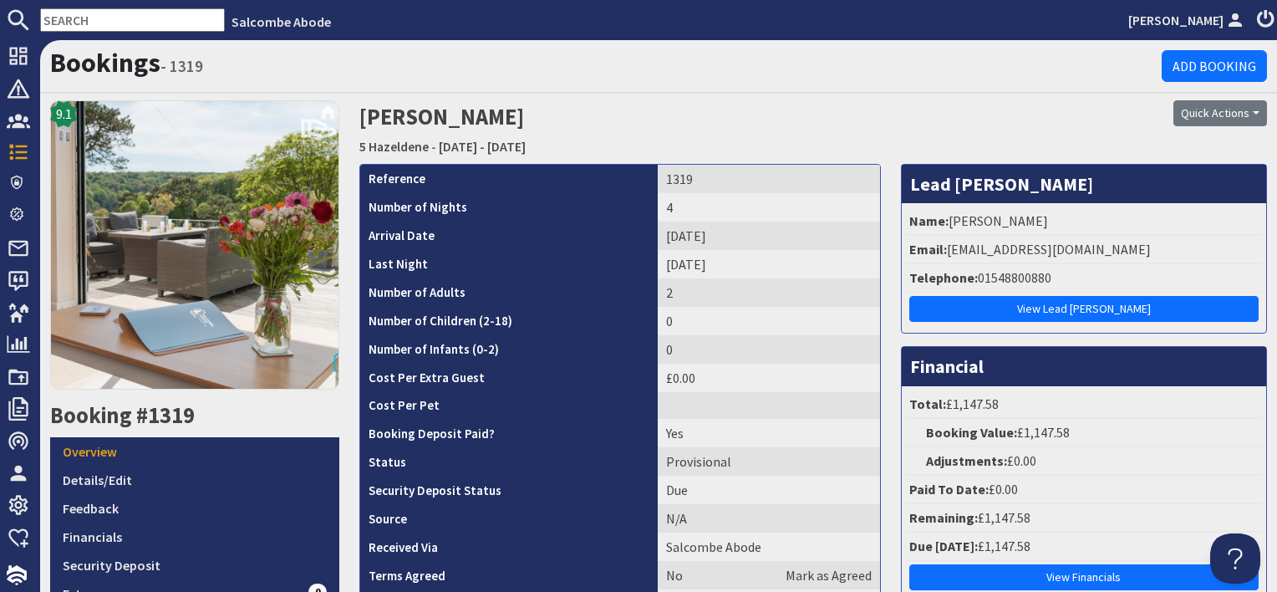
scroll to position [167, 0]
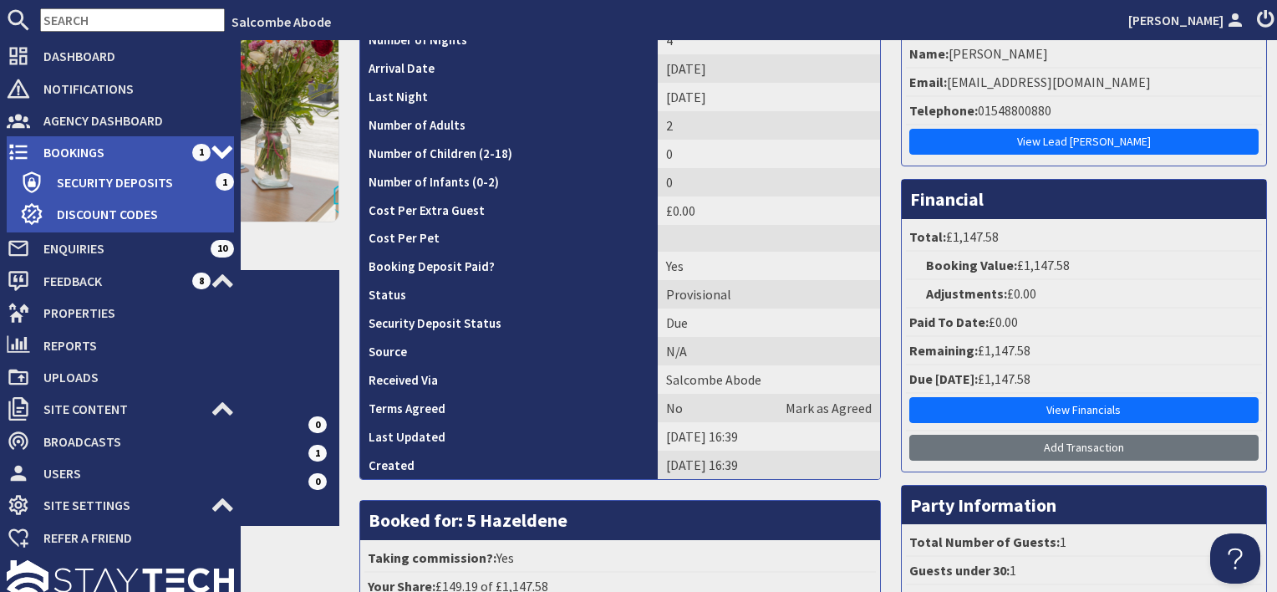
click at [43, 149] on span "Bookings" at bounding box center [111, 152] width 162 height 27
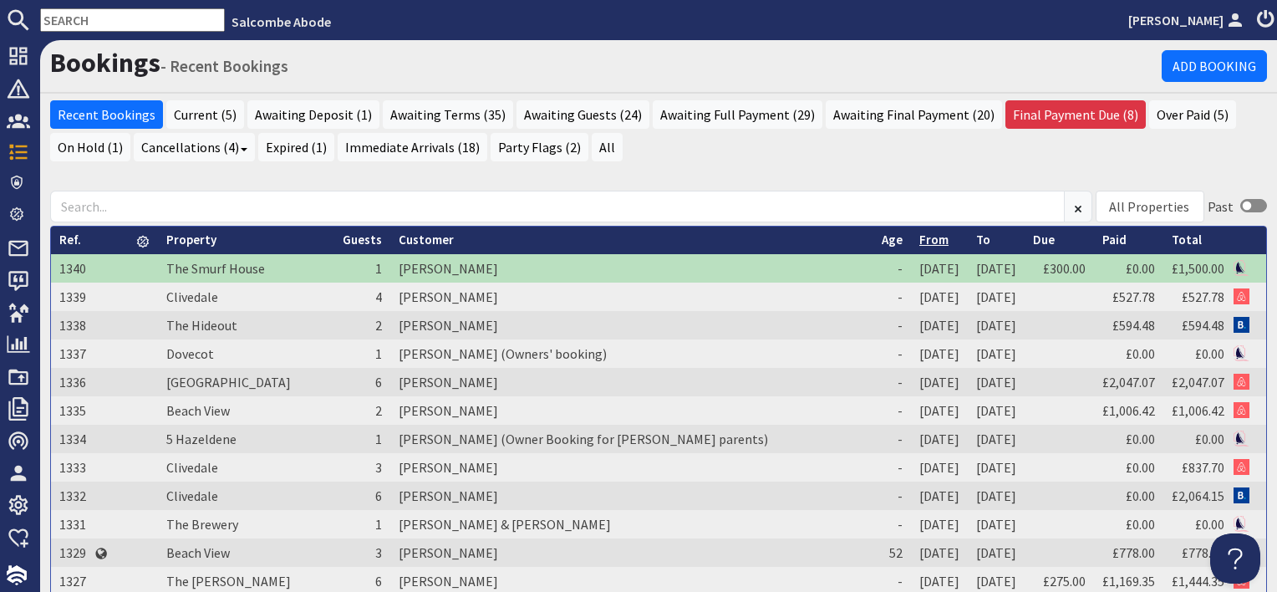
click at [919, 236] on link "From" at bounding box center [933, 239] width 29 height 16
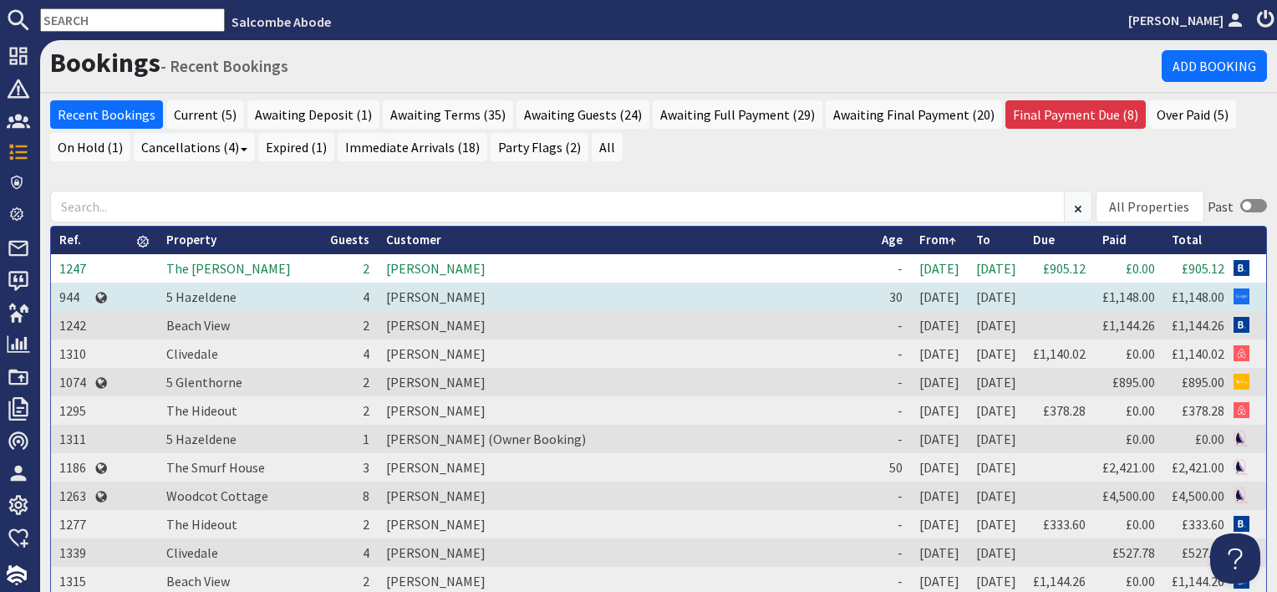
click at [409, 294] on td "[PERSON_NAME]" at bounding box center [626, 296] width 496 height 28
